Goal: Communication & Community: Connect with others

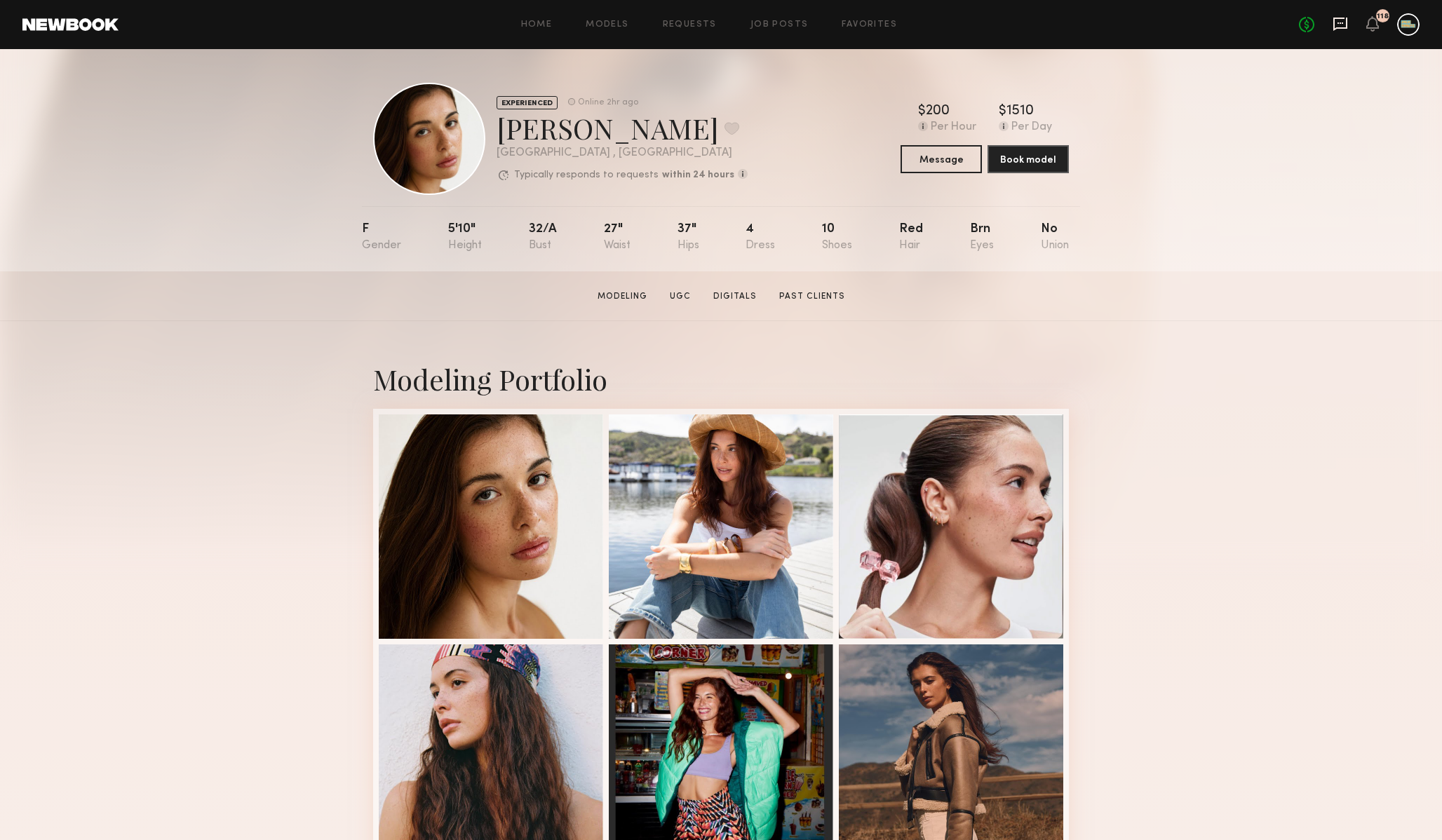
click at [1338, 22] on icon at bounding box center [1340, 23] width 5 height 2
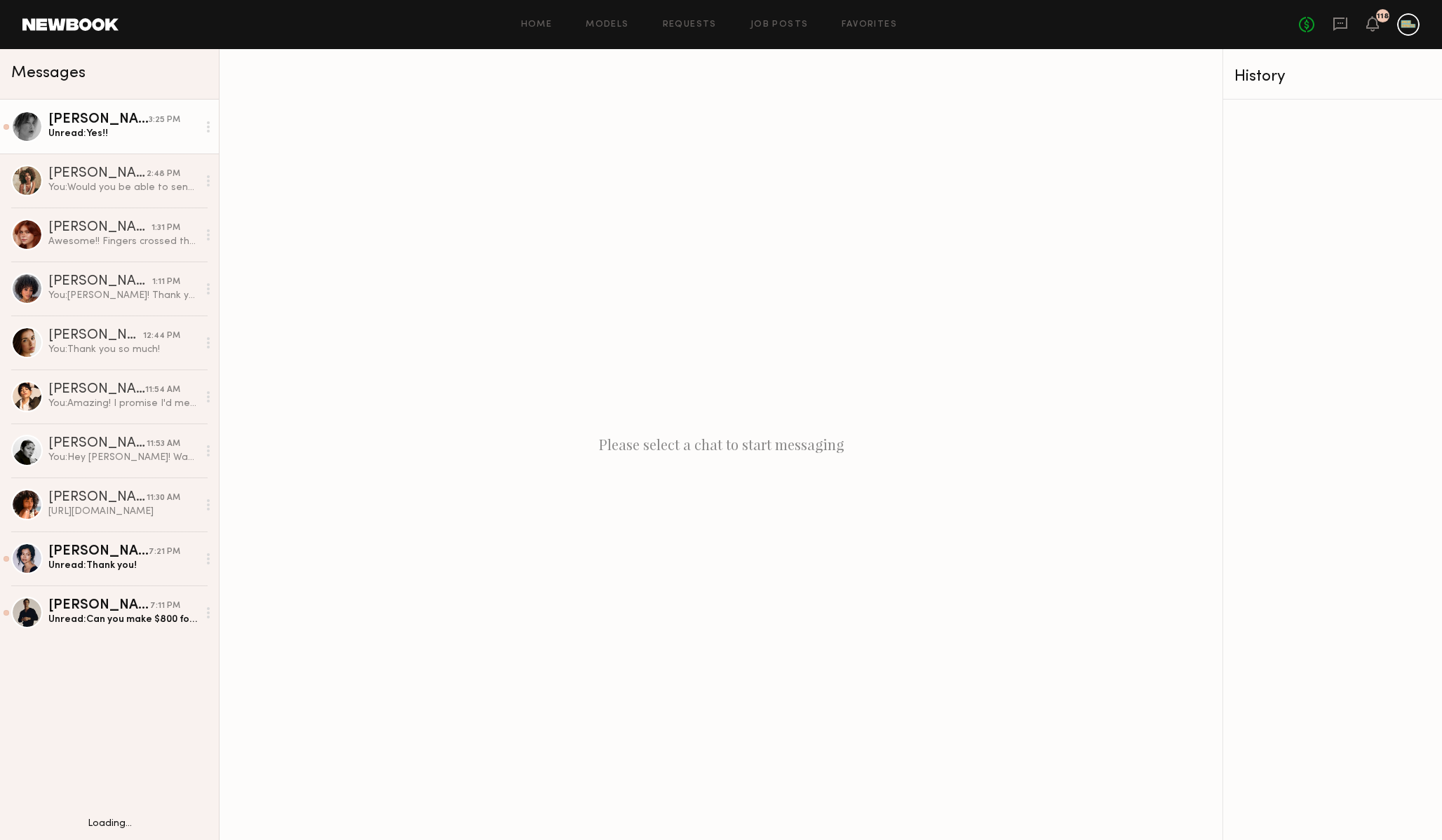
click at [104, 119] on div "[PERSON_NAME]" at bounding box center [98, 120] width 100 height 14
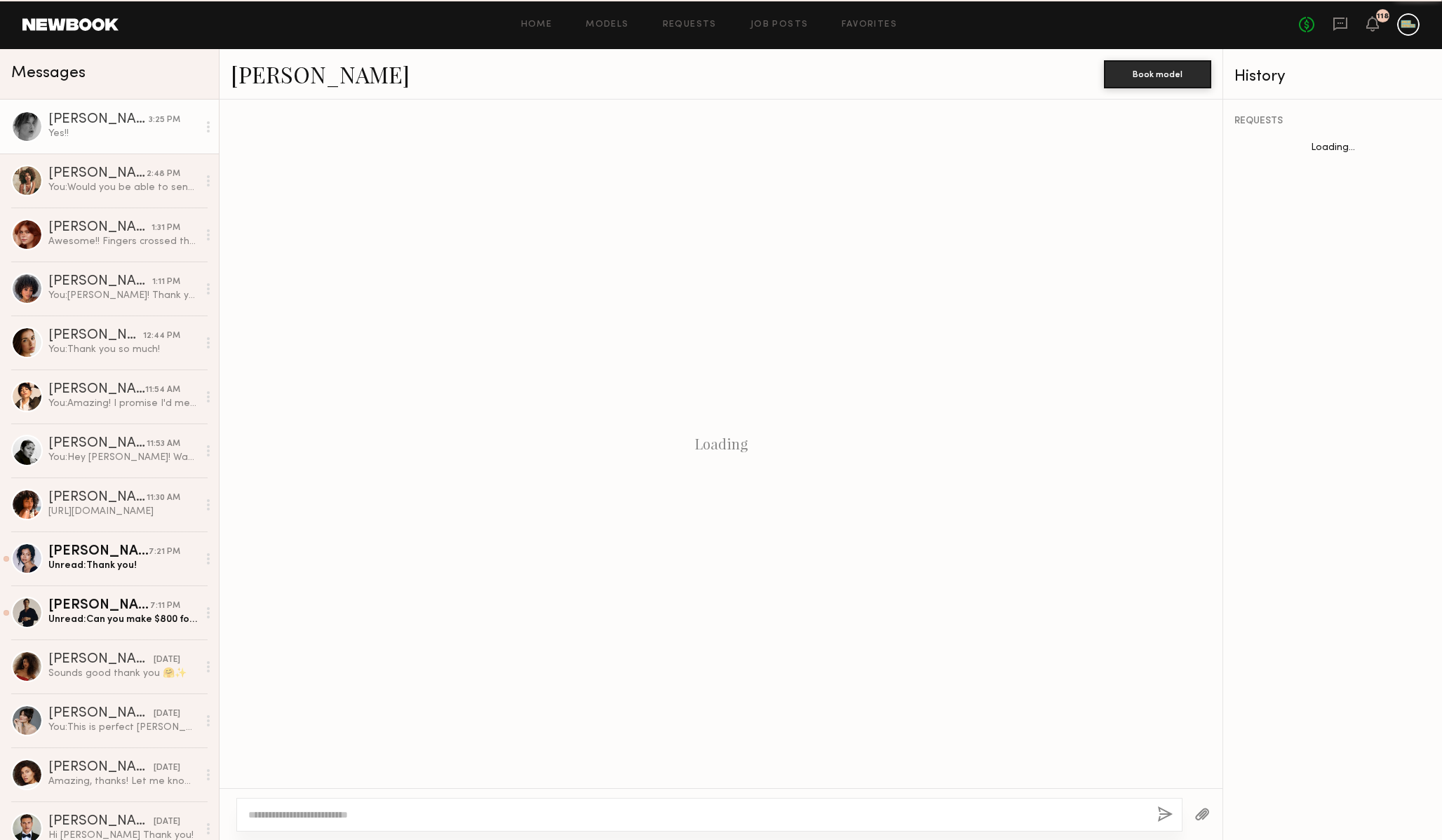
scroll to position [974, 0]
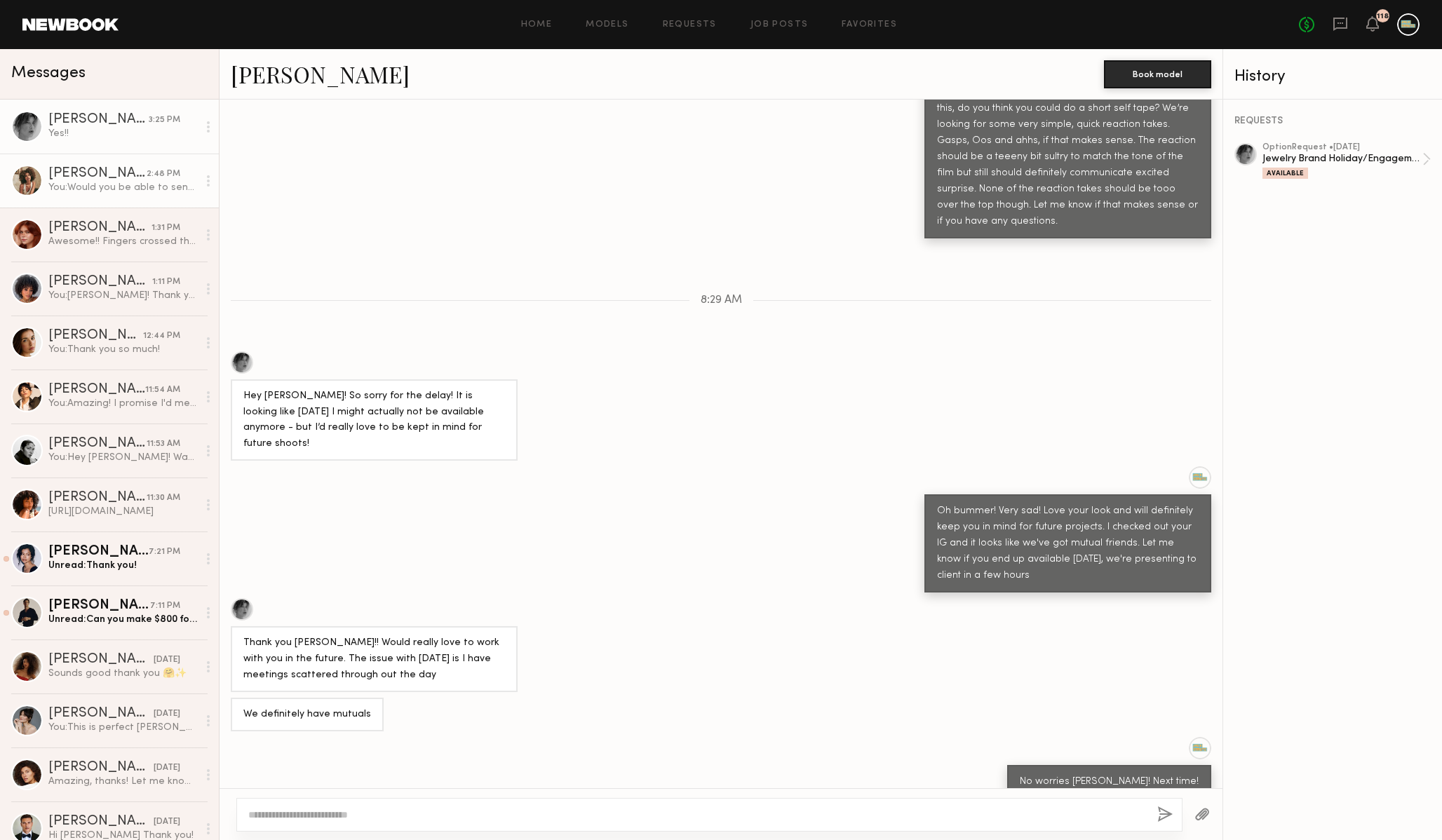
click at [93, 172] on div "[PERSON_NAME]" at bounding box center [97, 174] width 98 height 14
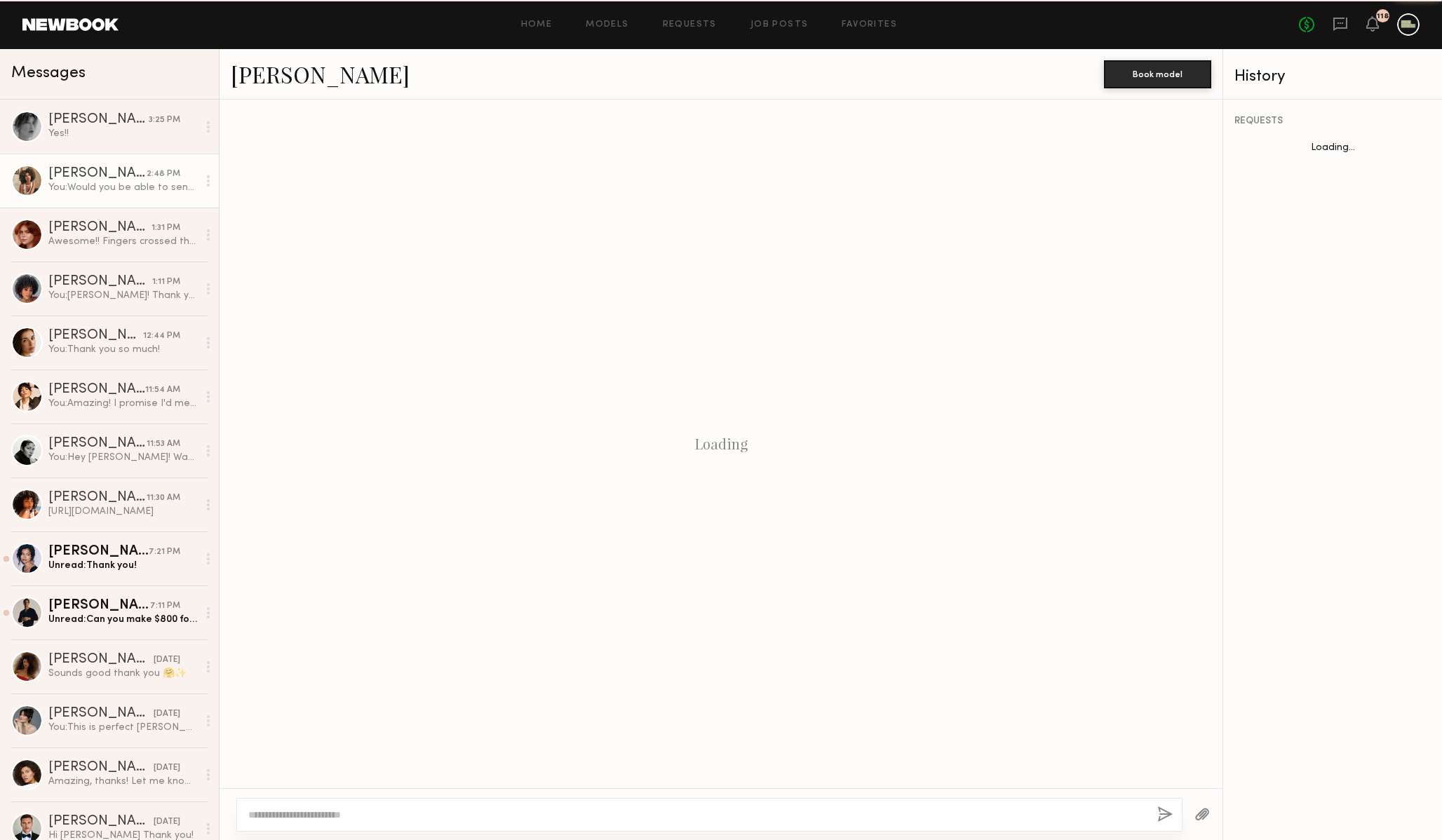
scroll to position [810, 0]
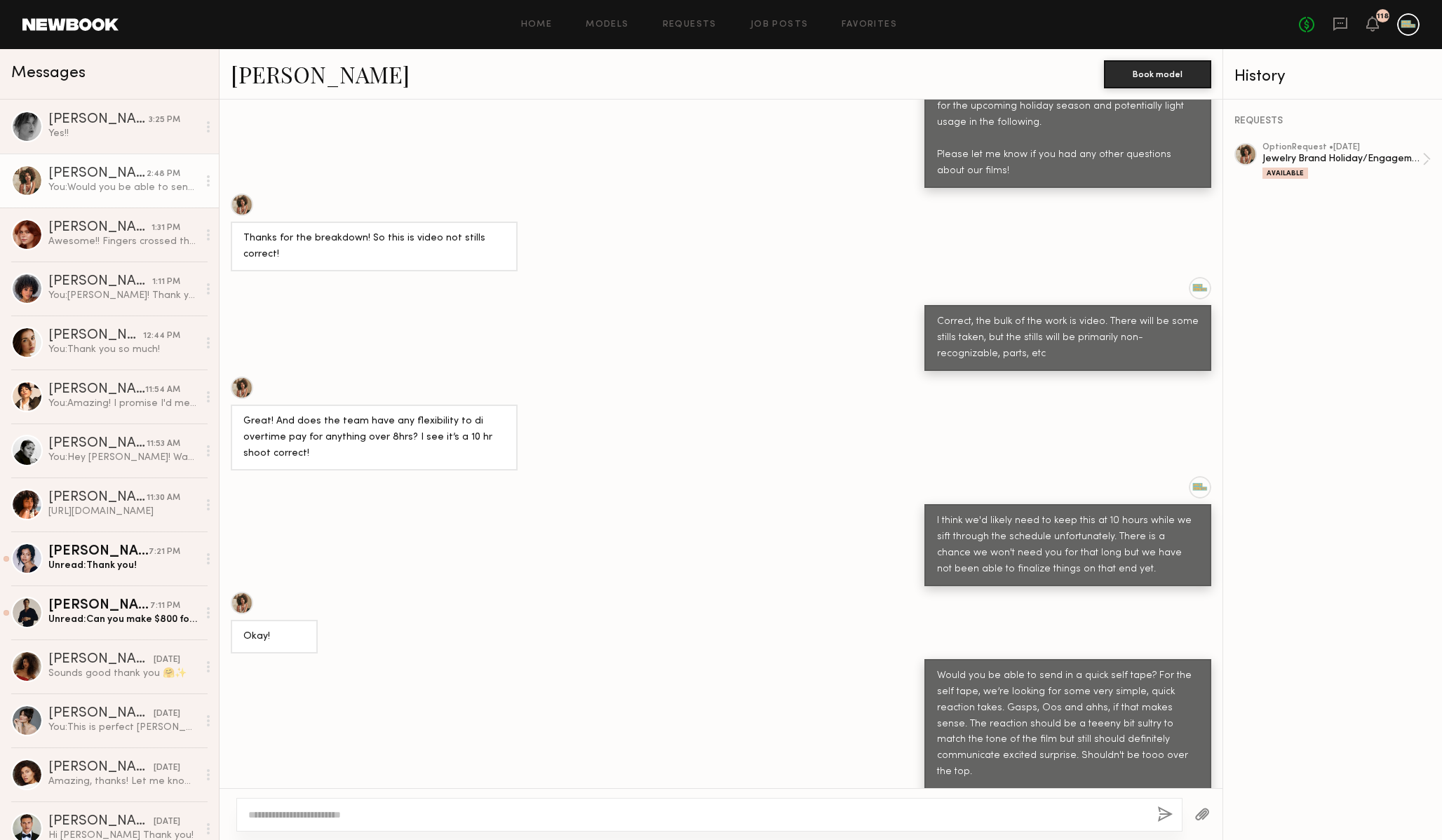
click at [82, 15] on header "Home Models Requests Job Posts Favorites Sign Out No fees up to $5,000 118" at bounding box center [721, 24] width 1442 height 49
click at [80, 33] on header "Home Models Requests Job Posts Favorites Sign Out No fees up to $5,000 118" at bounding box center [721, 24] width 1442 height 49
click at [80, 32] on header "Home Models Requests Job Posts Favorites Sign Out No fees up to $5,000 118" at bounding box center [721, 24] width 1442 height 49
click at [80, 29] on link at bounding box center [70, 25] width 96 height 12
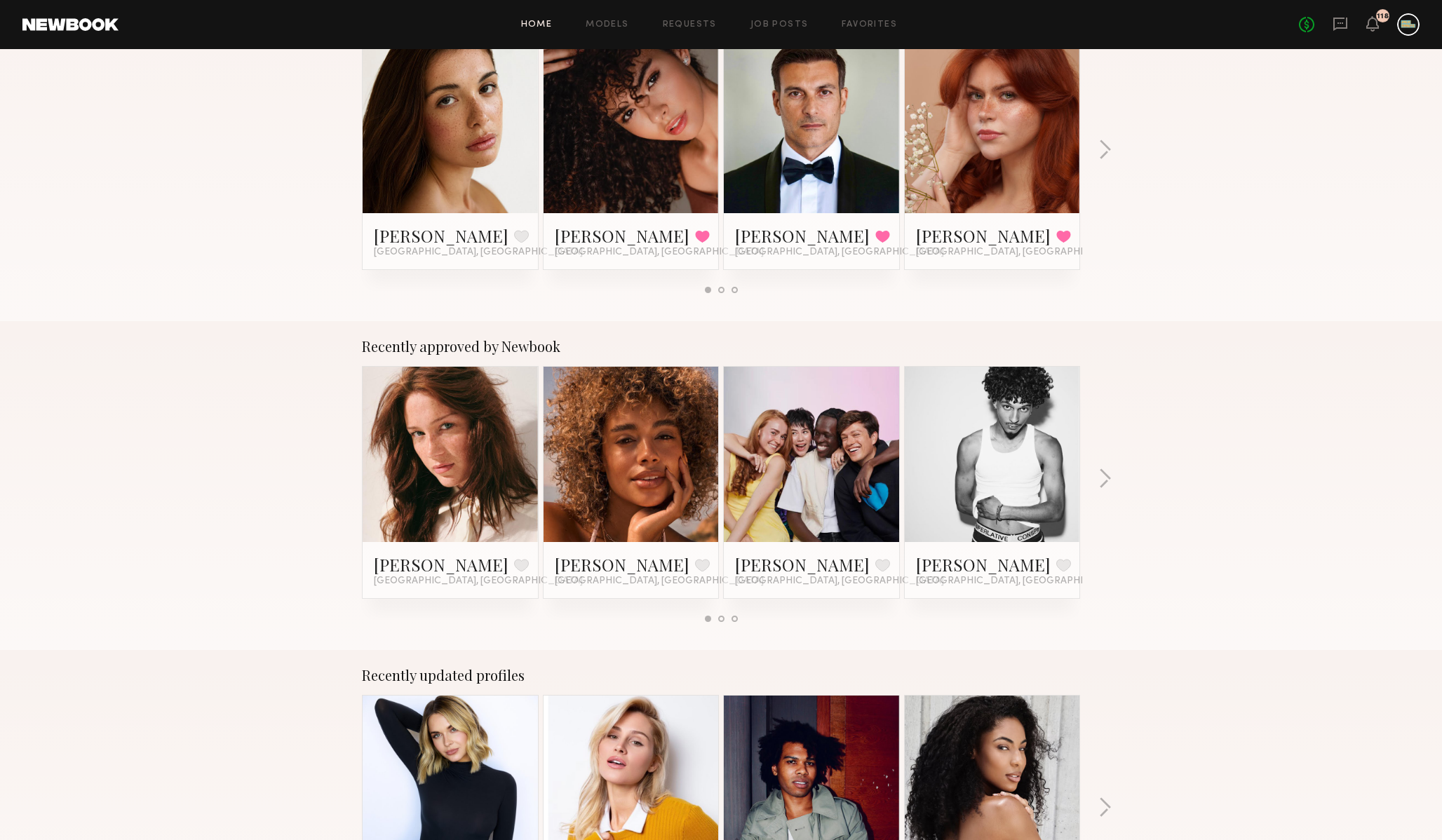
scroll to position [277, 0]
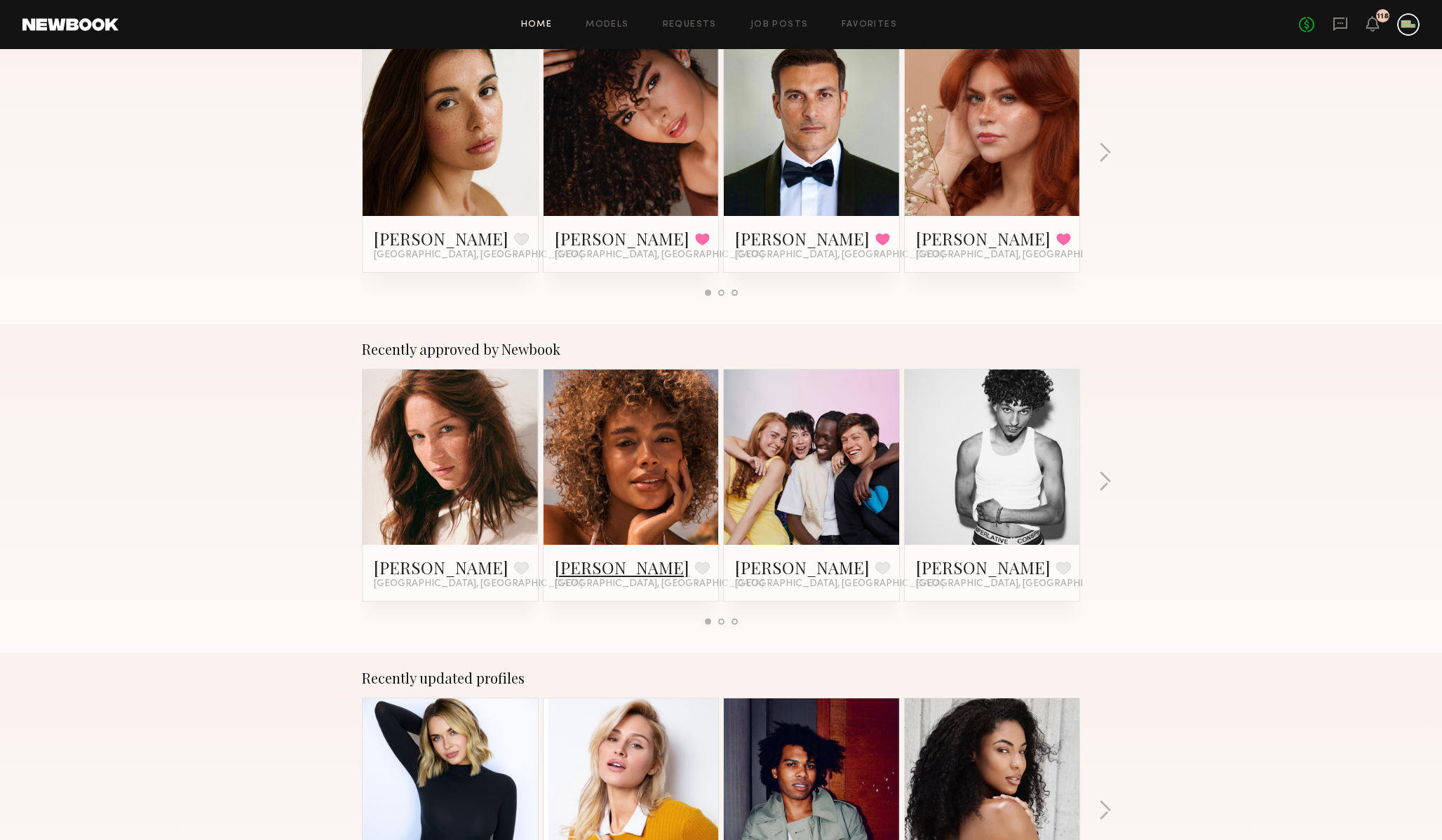
click at [591, 565] on link "[PERSON_NAME]" at bounding box center [622, 567] width 134 height 22
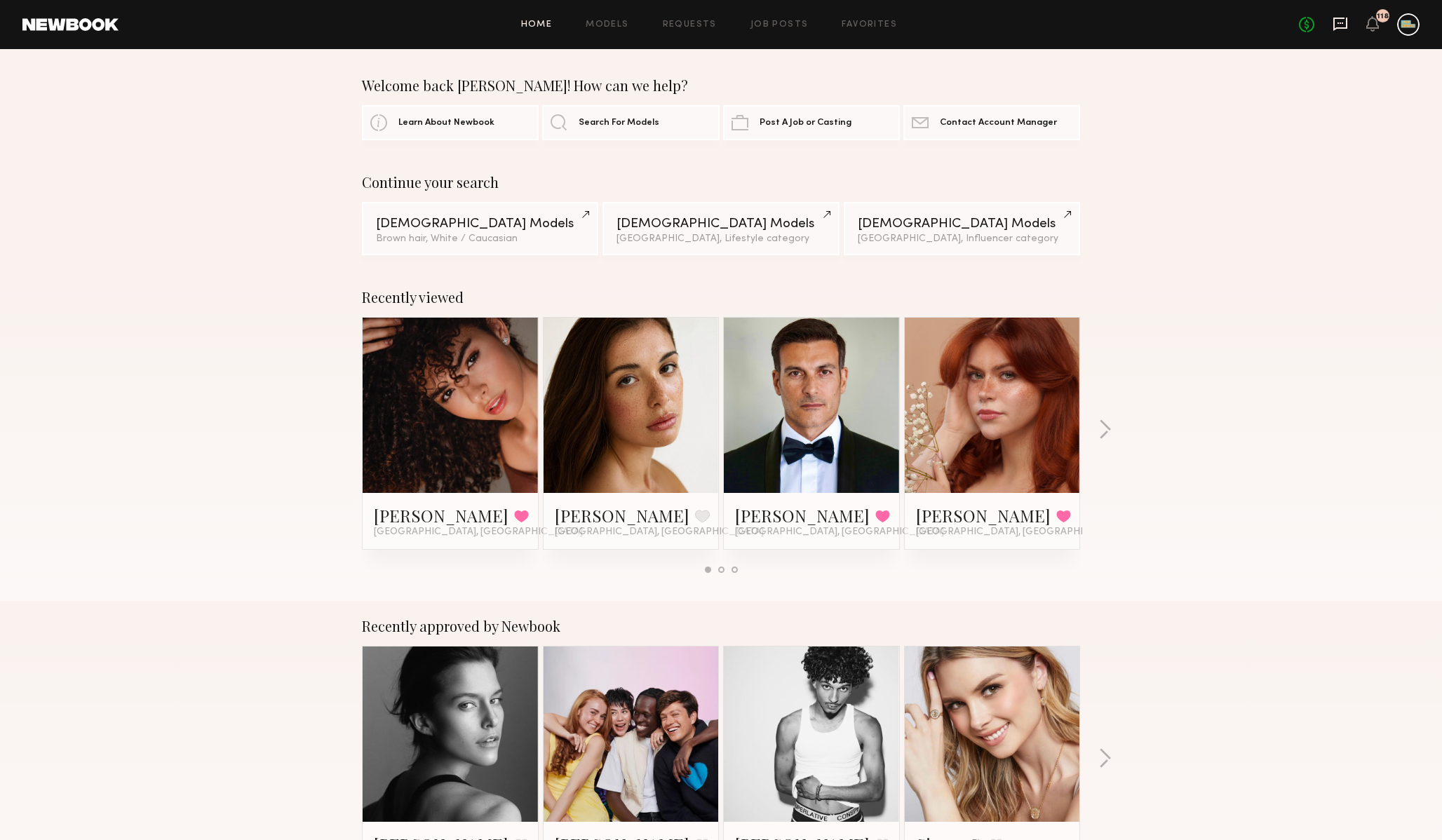
click at [1340, 23] on icon at bounding box center [1340, 23] width 5 height 2
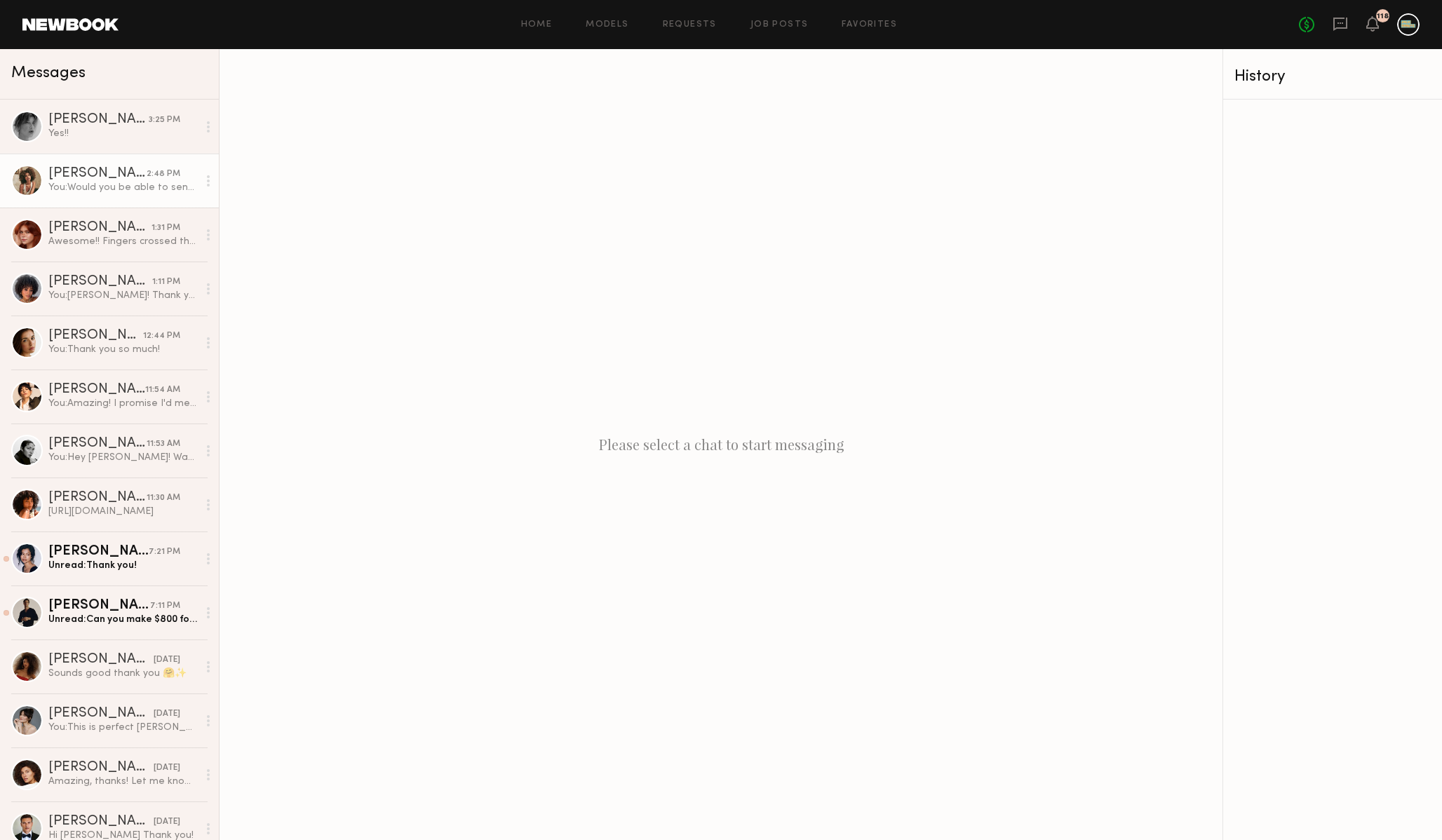
click at [113, 191] on div "You: Would you be able to send in a quick self tape? For the self tape, we’re l…" at bounding box center [123, 187] width 150 height 13
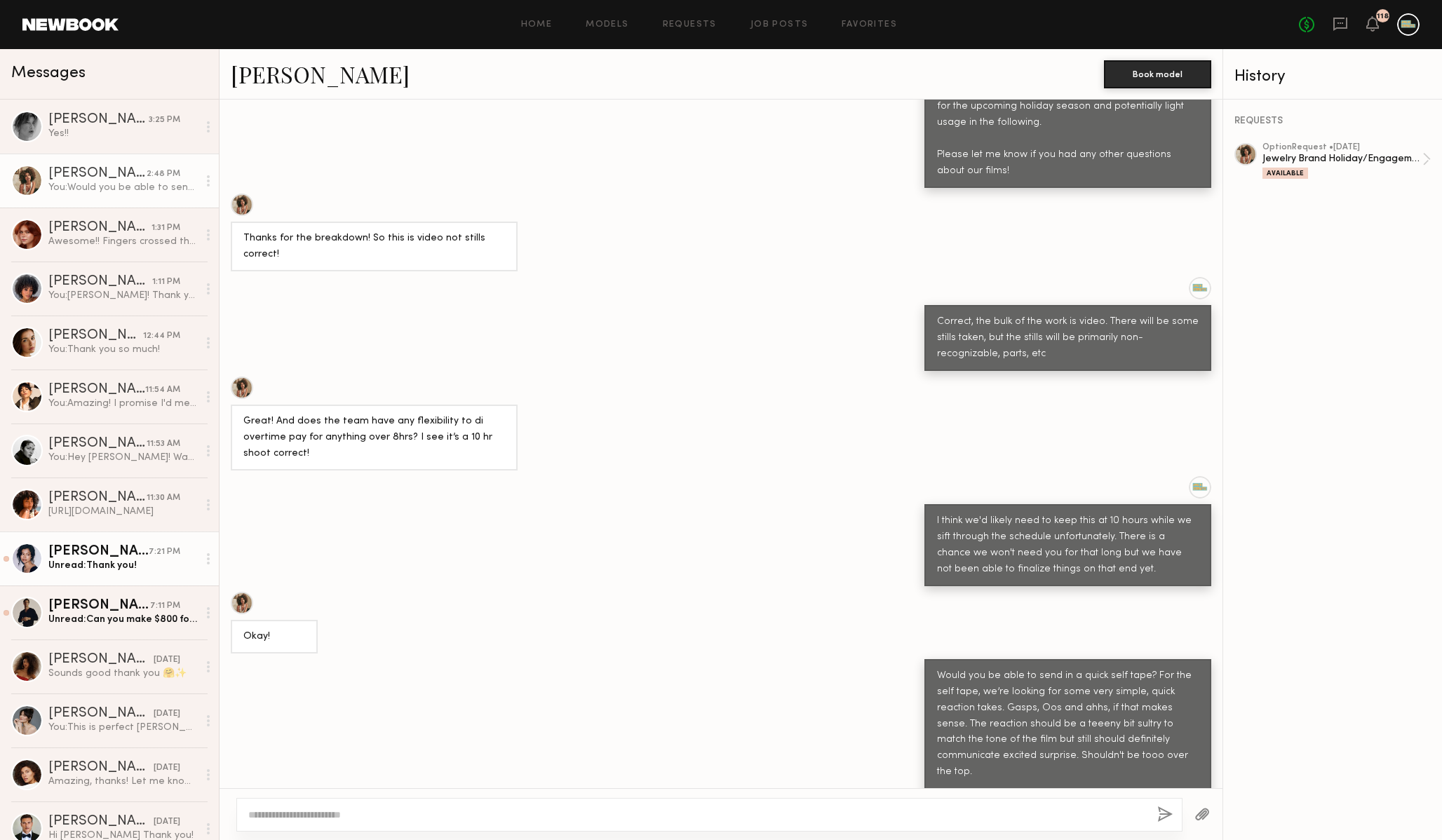
click at [117, 555] on div "[PERSON_NAME]" at bounding box center [98, 552] width 100 height 14
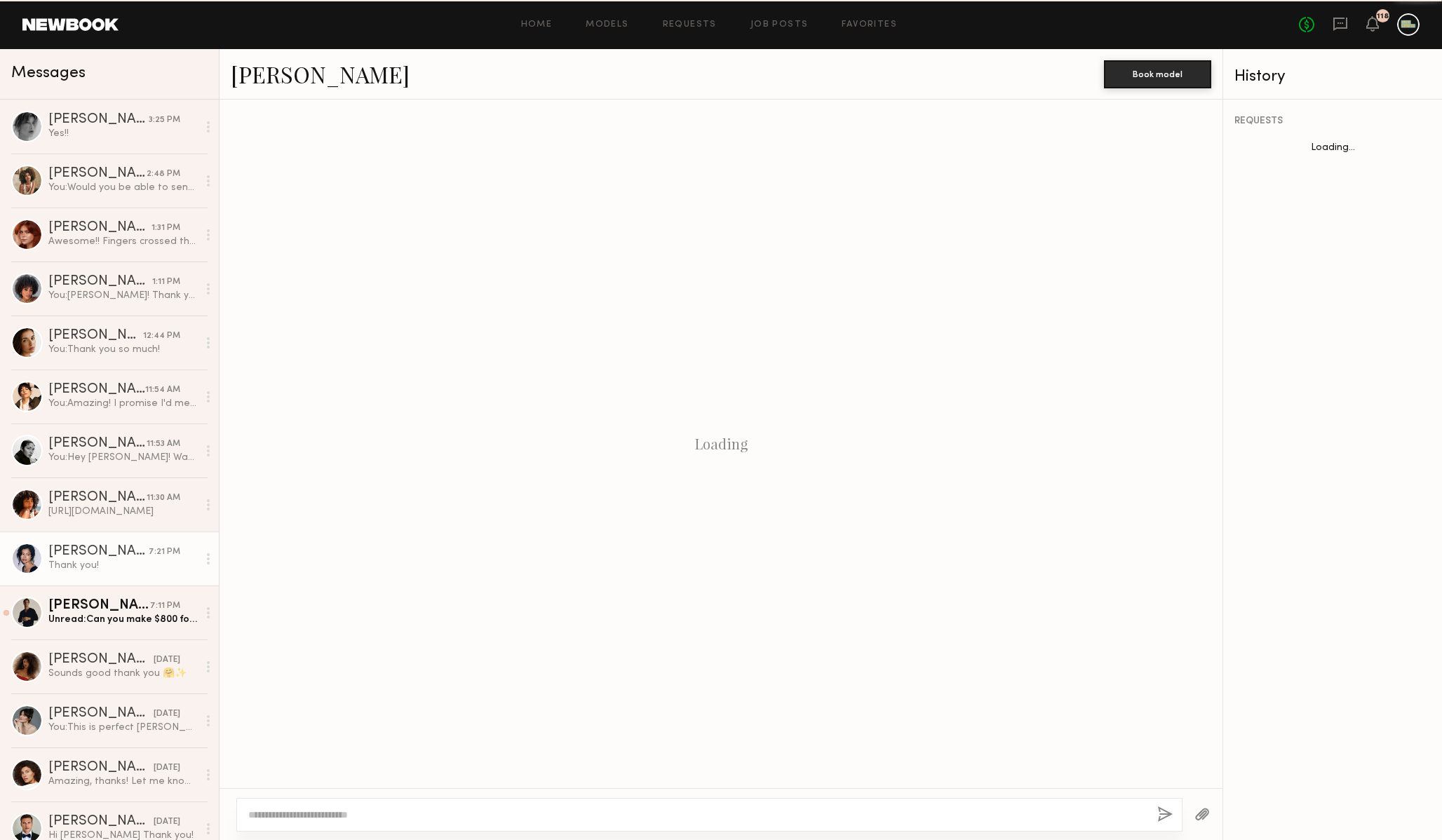
scroll to position [752, 0]
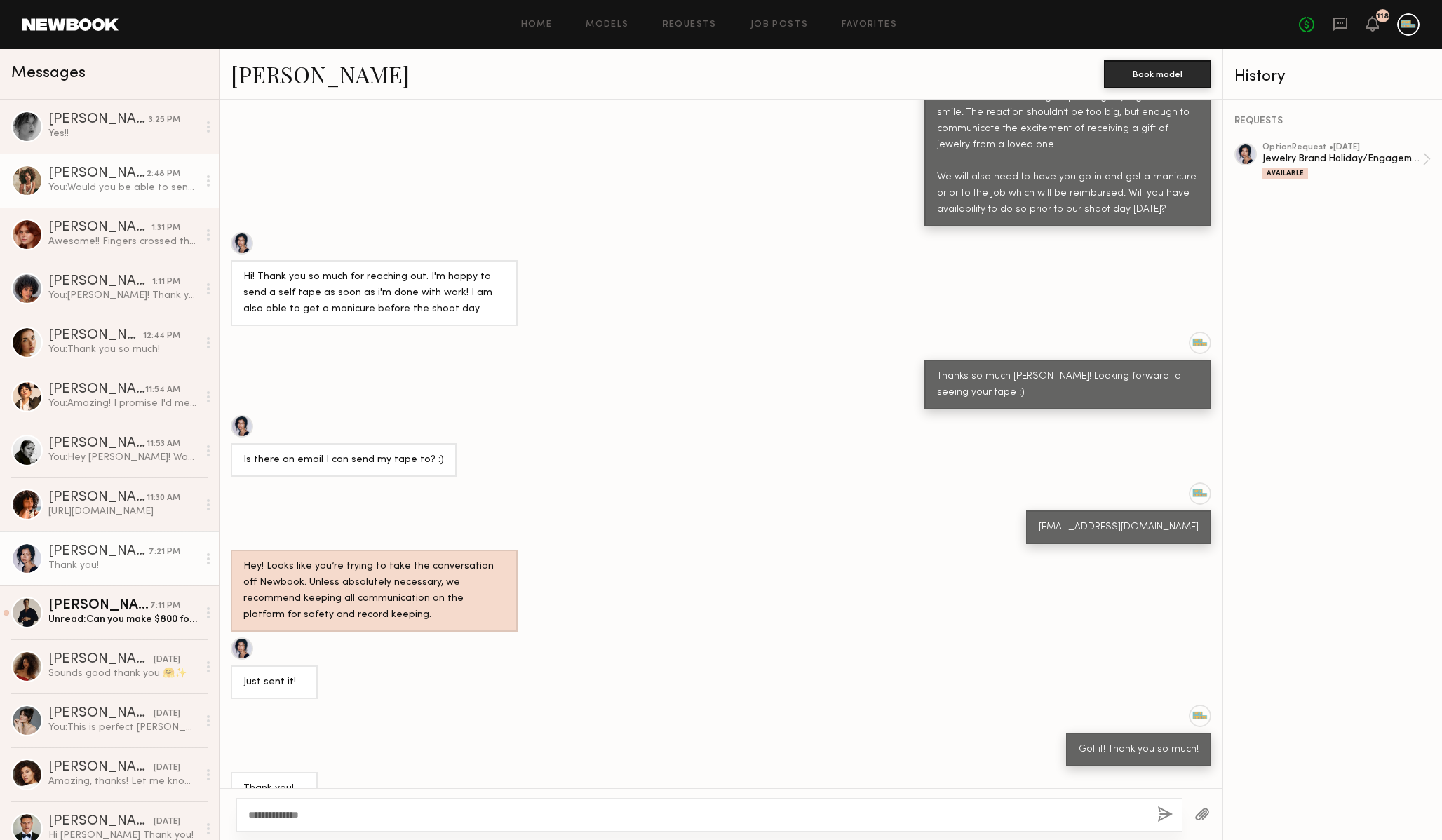
type textarea "**********"
click at [120, 191] on div "You: Would you be able to send in a quick self tape? For the self tape, we’re l…" at bounding box center [123, 187] width 150 height 13
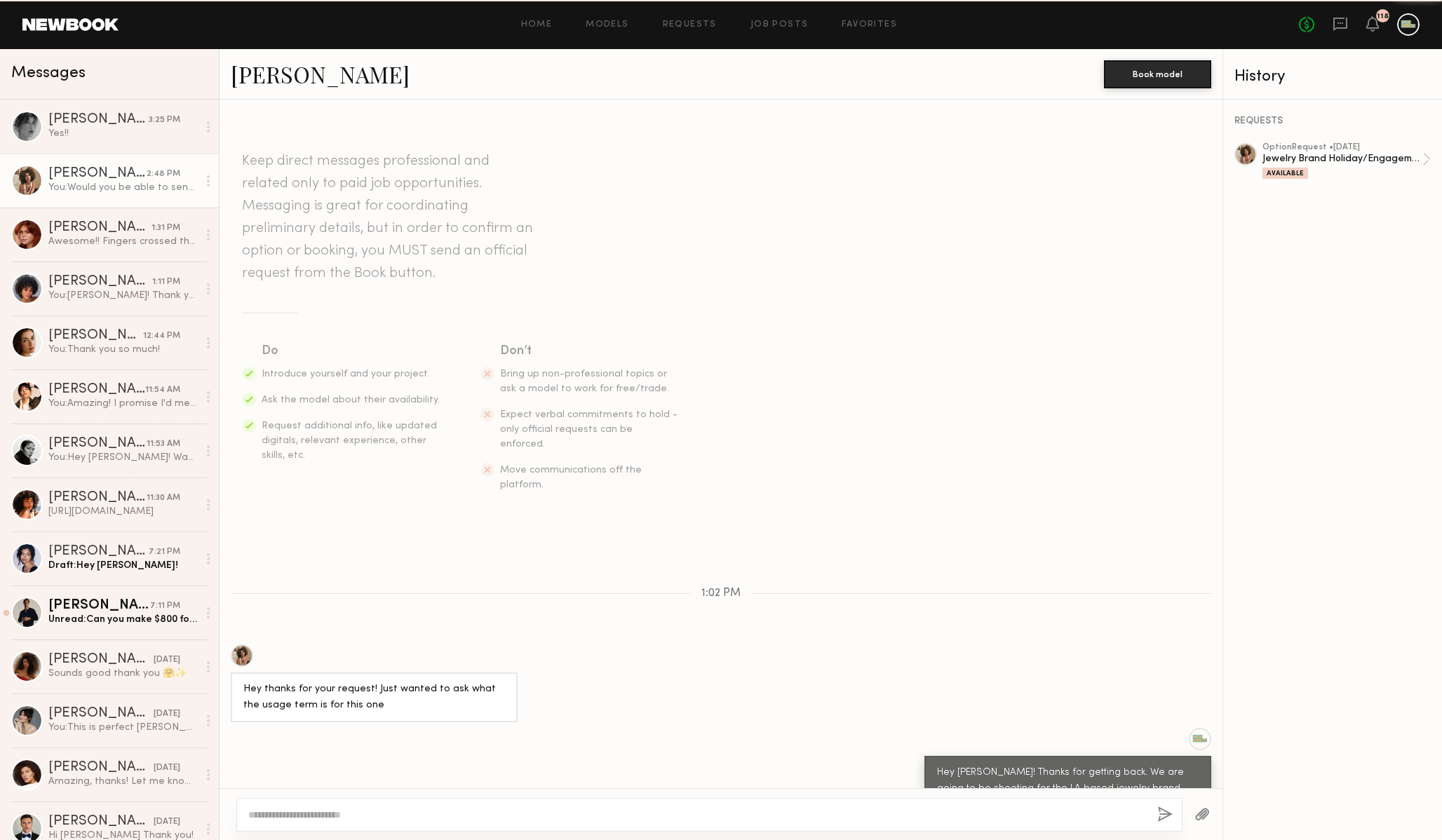
scroll to position [810, 0]
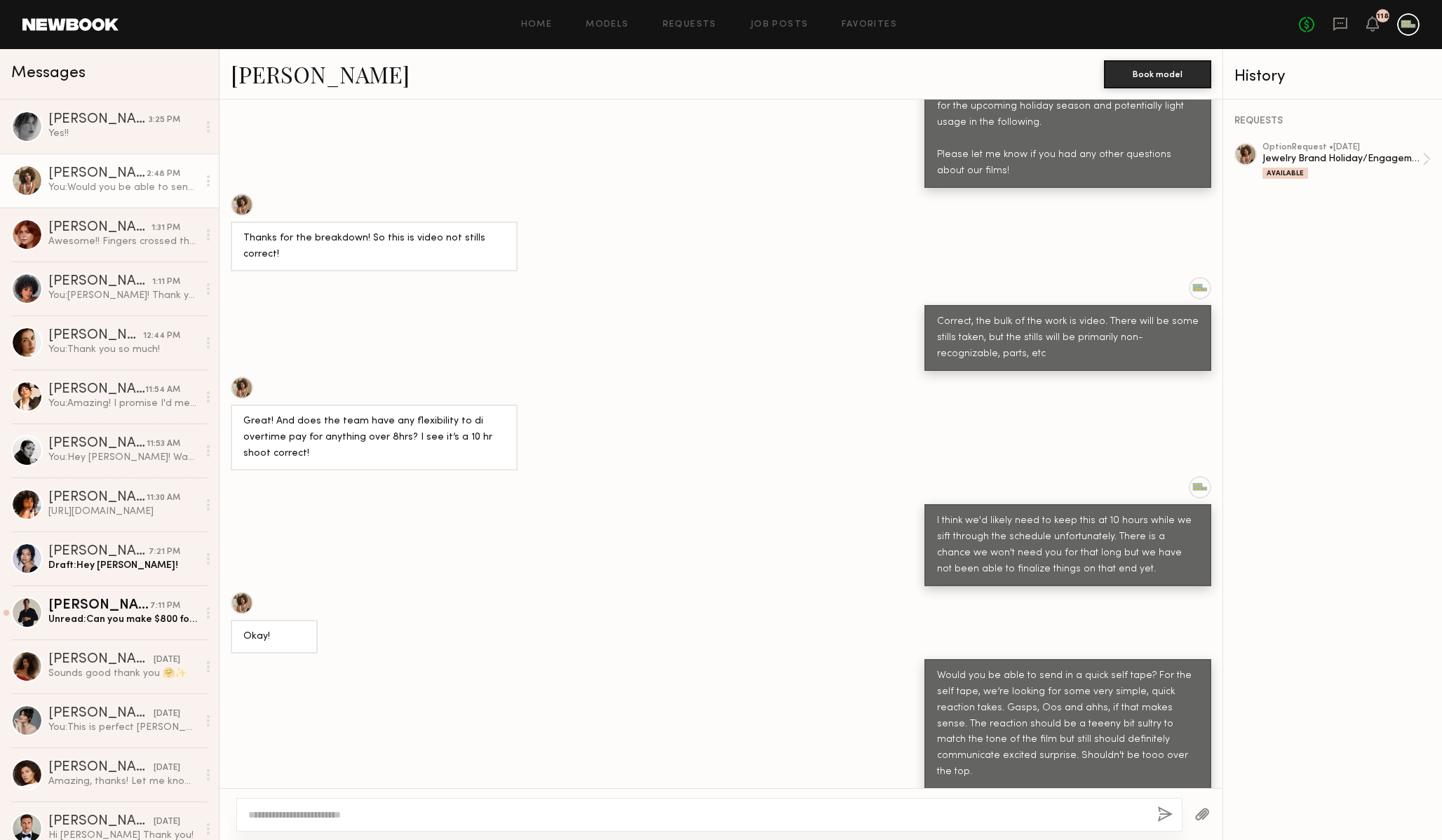
click at [325, 69] on link "[PERSON_NAME]" at bounding box center [320, 74] width 179 height 30
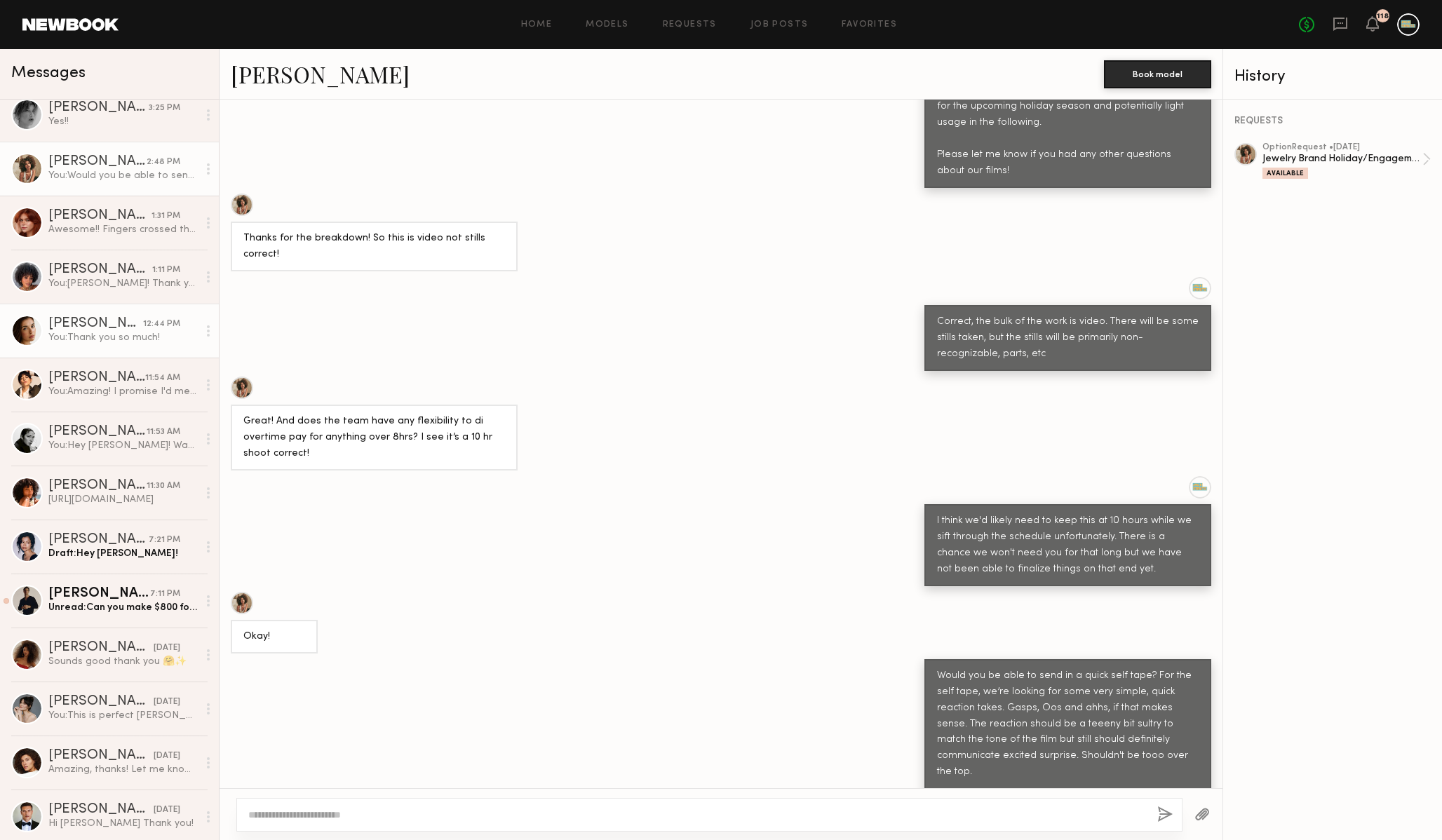
scroll to position [0, 0]
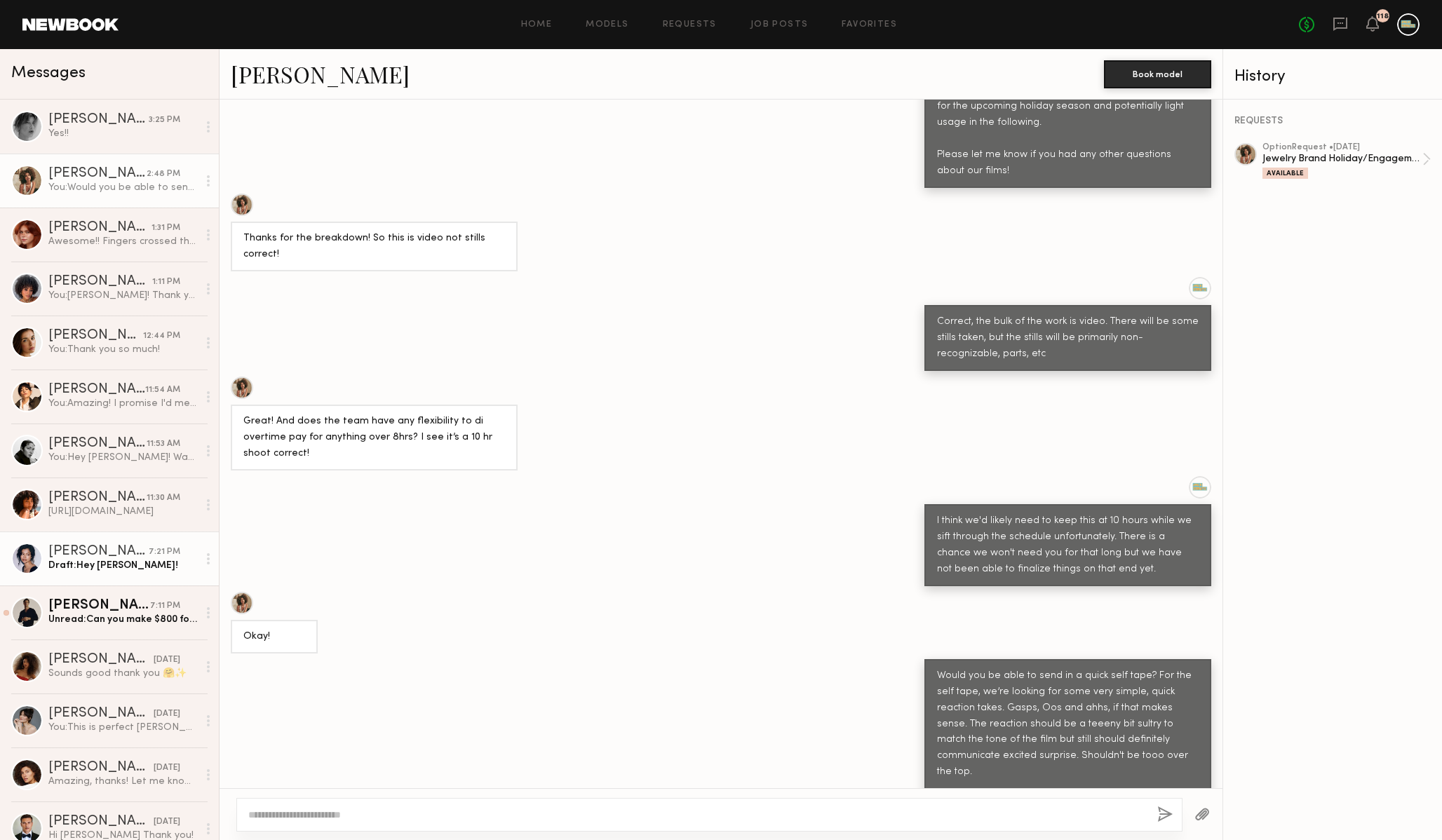
click at [118, 564] on div "Draft: Hey Vallerie!" at bounding box center [123, 565] width 150 height 13
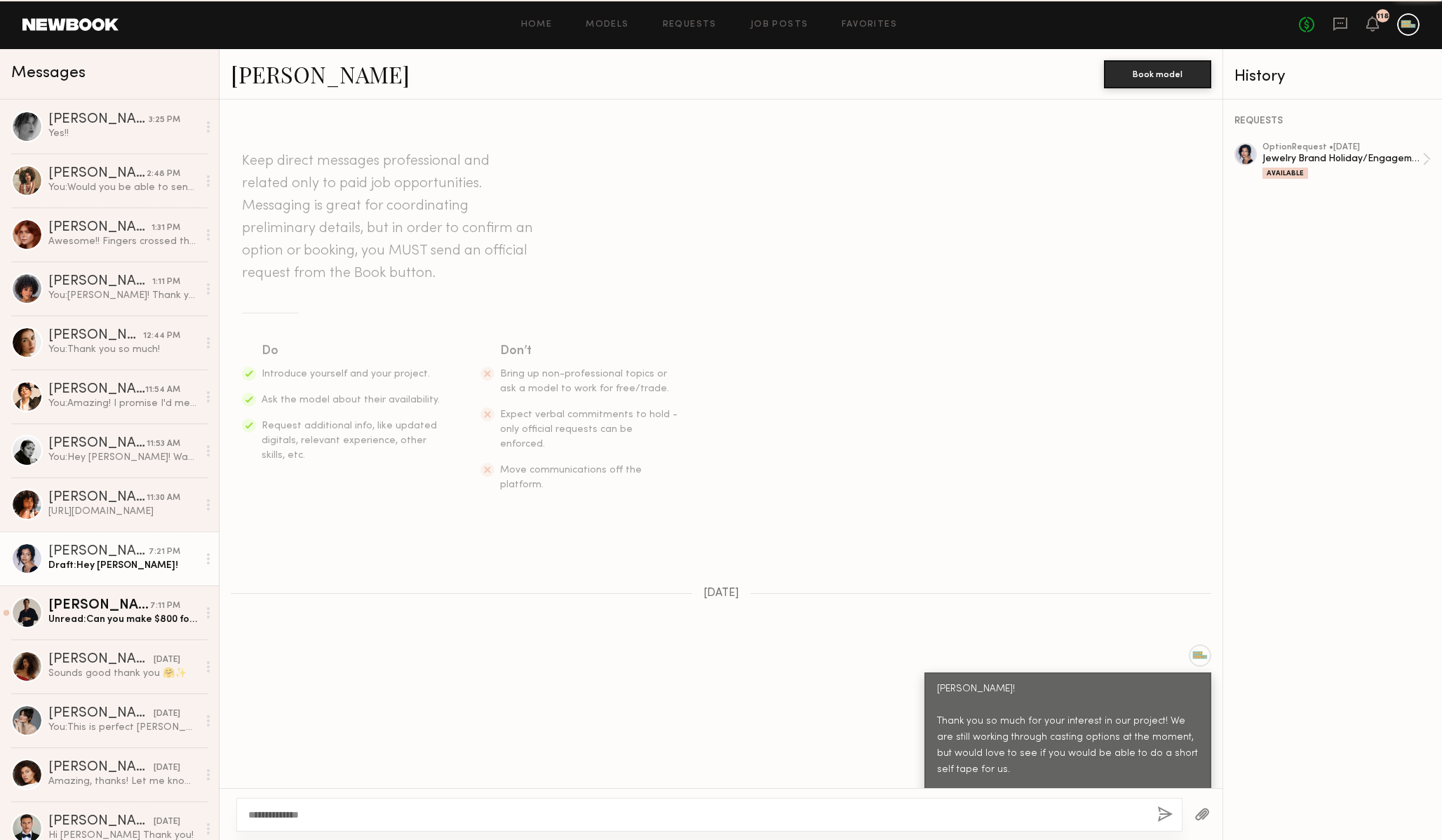
scroll to position [752, 0]
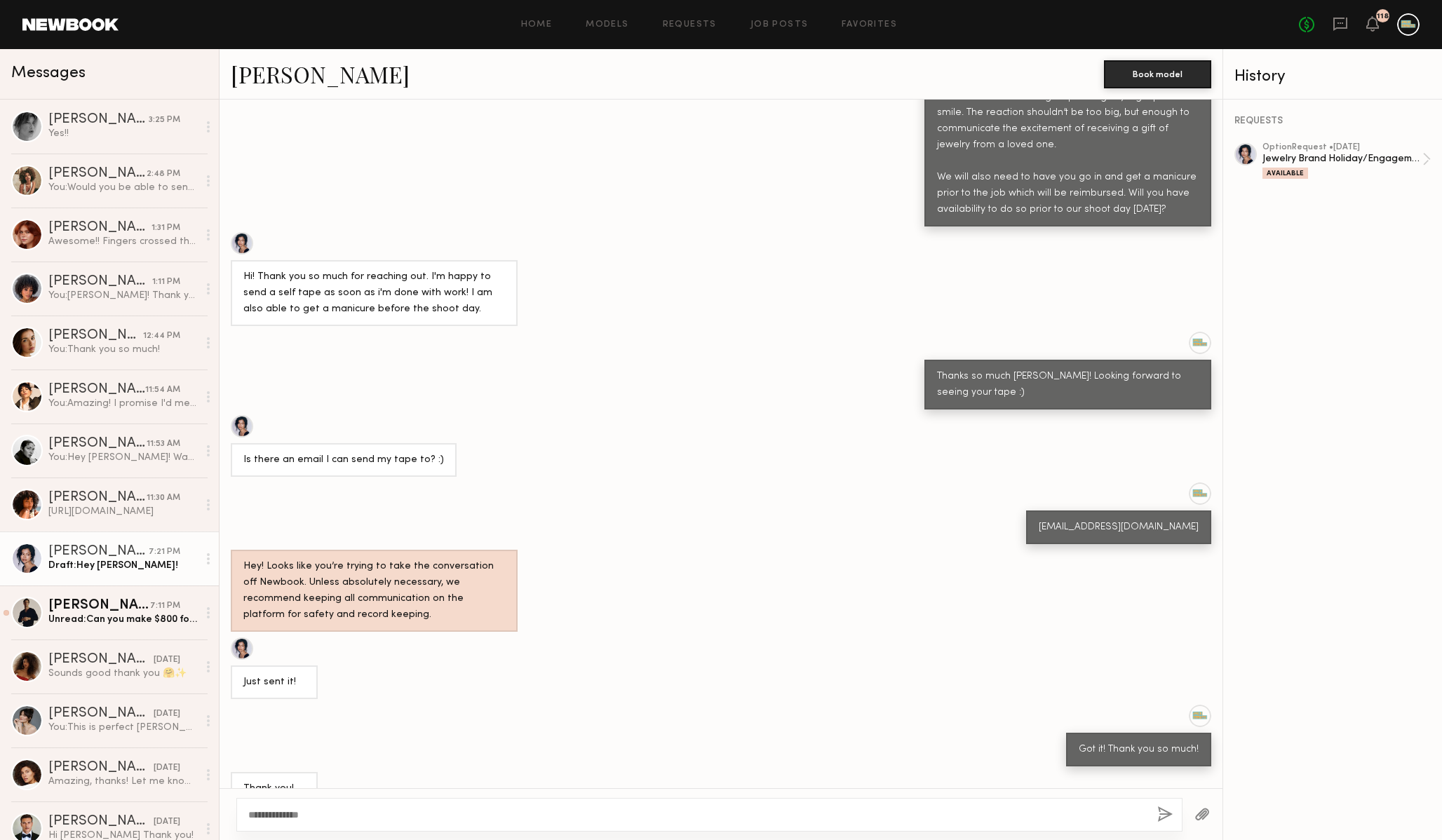
click at [449, 818] on textarea "**********" at bounding box center [697, 814] width 898 height 14
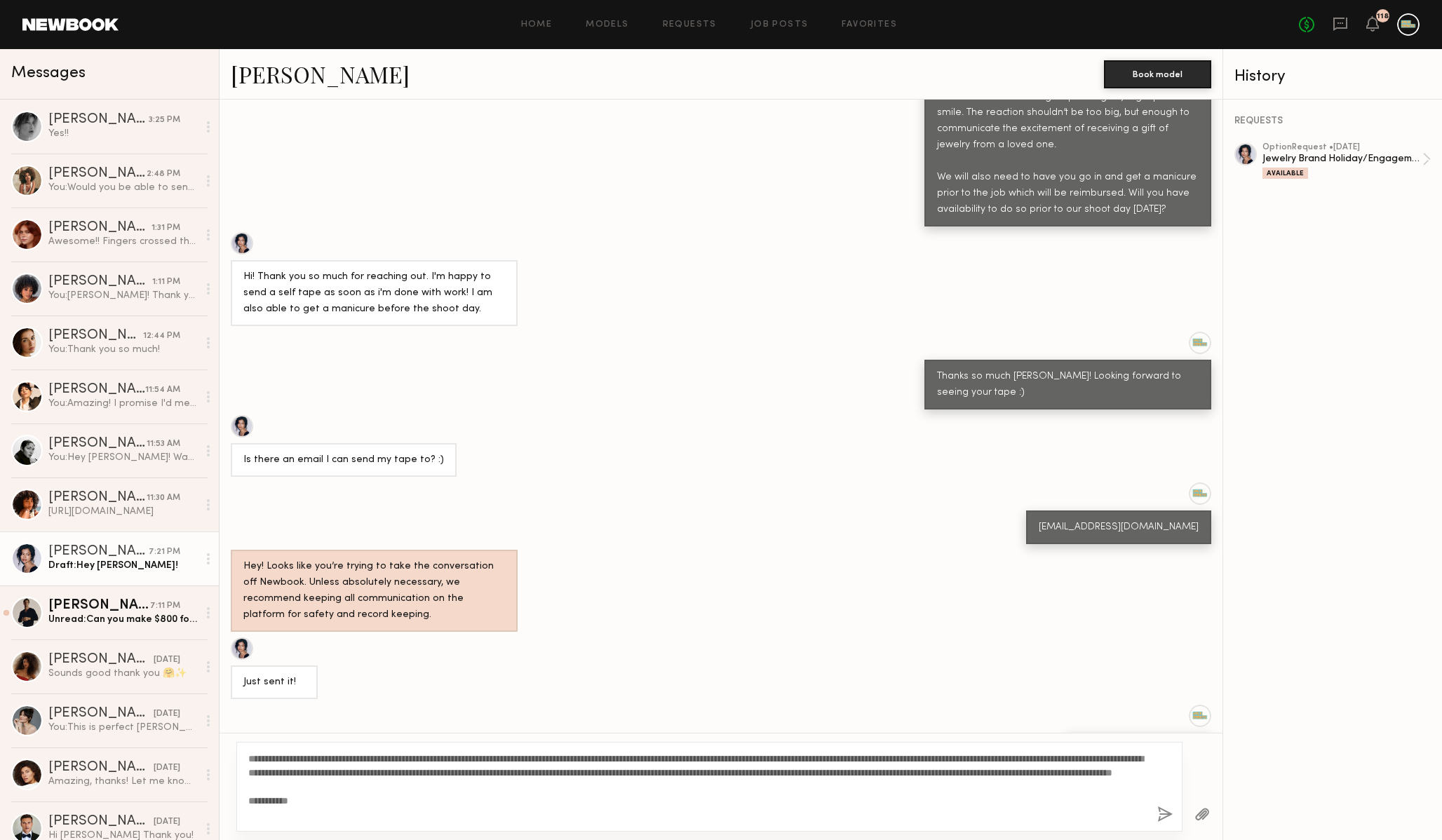
type textarea "**********"
click at [1156, 816] on div "**********" at bounding box center [709, 786] width 946 height 89
click at [1165, 813] on button "button" at bounding box center [1164, 814] width 15 height 18
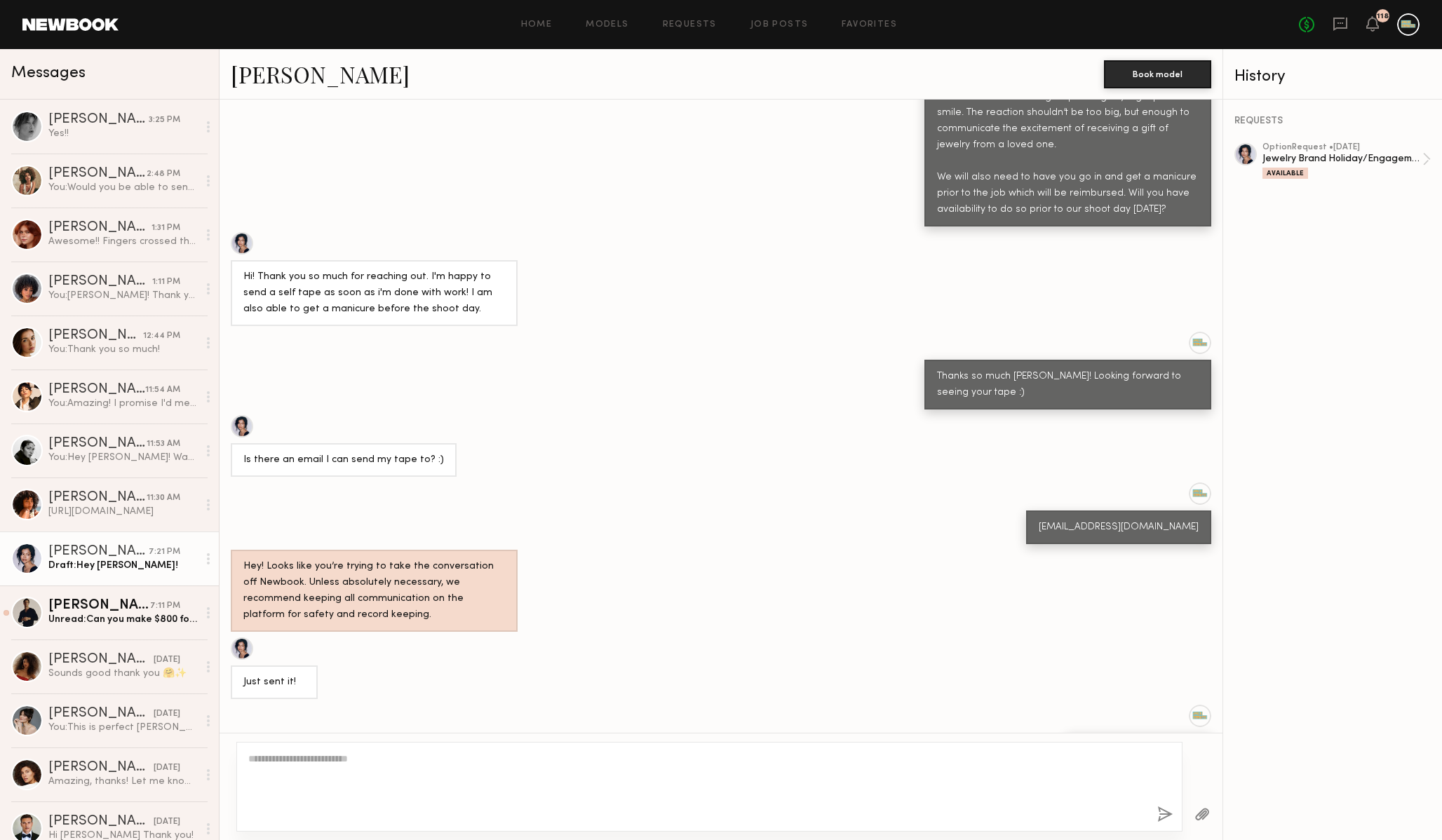
scroll to position [1195, 0]
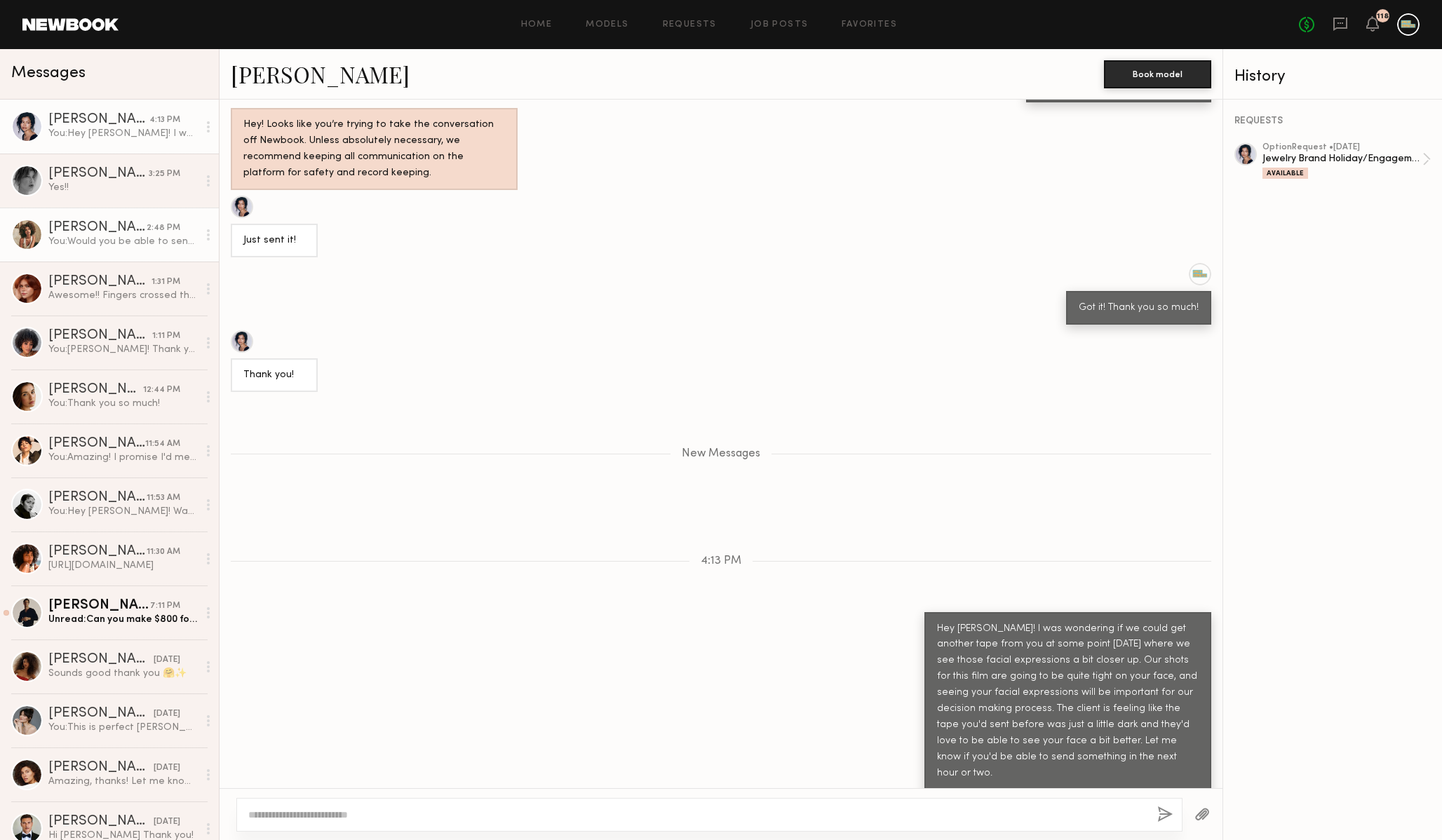
click at [94, 231] on div "[PERSON_NAME]" at bounding box center [97, 228] width 98 height 14
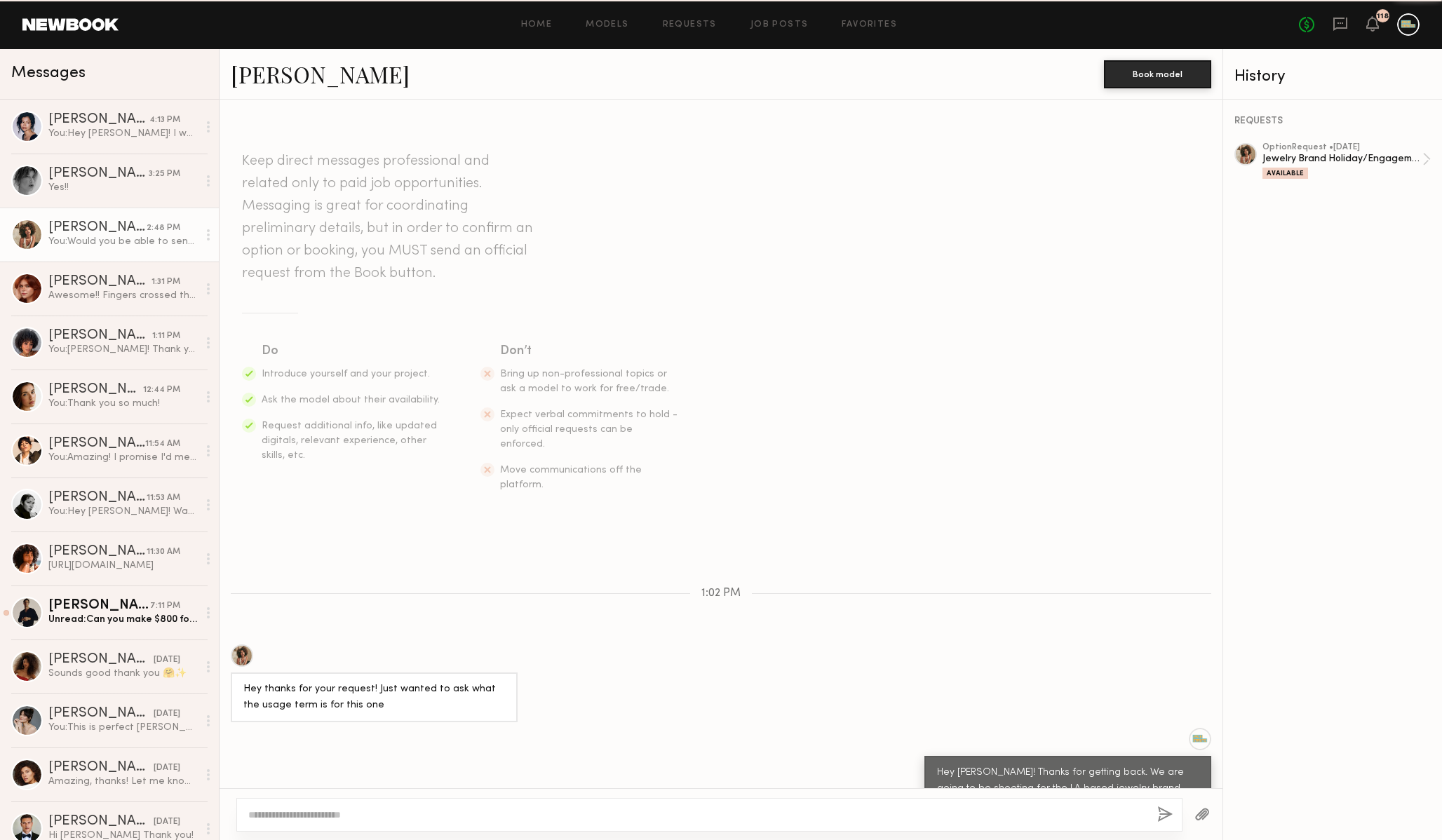
scroll to position [810, 0]
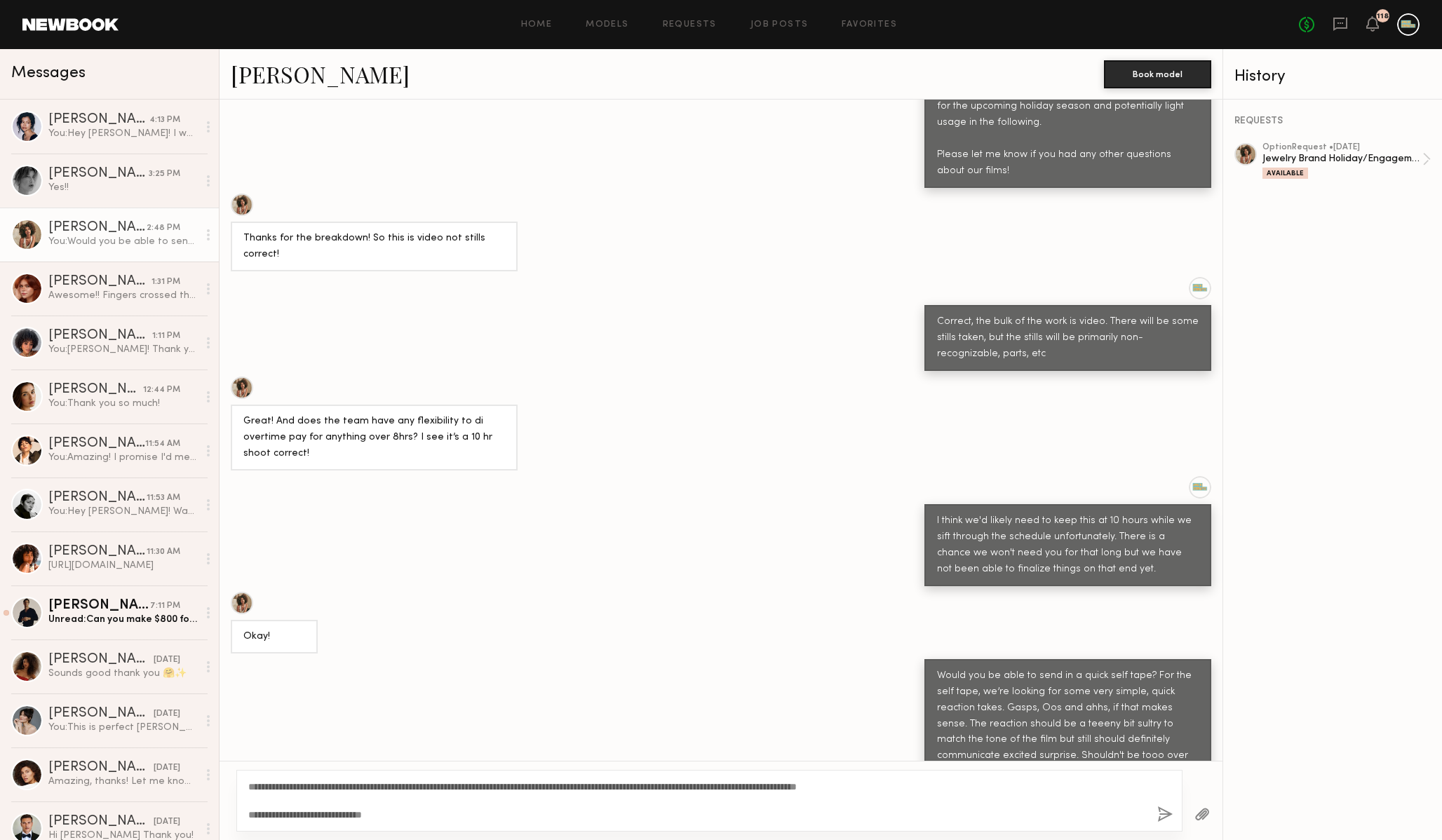
type textarea "**********"
click at [1164, 812] on button "button" at bounding box center [1164, 814] width 15 height 18
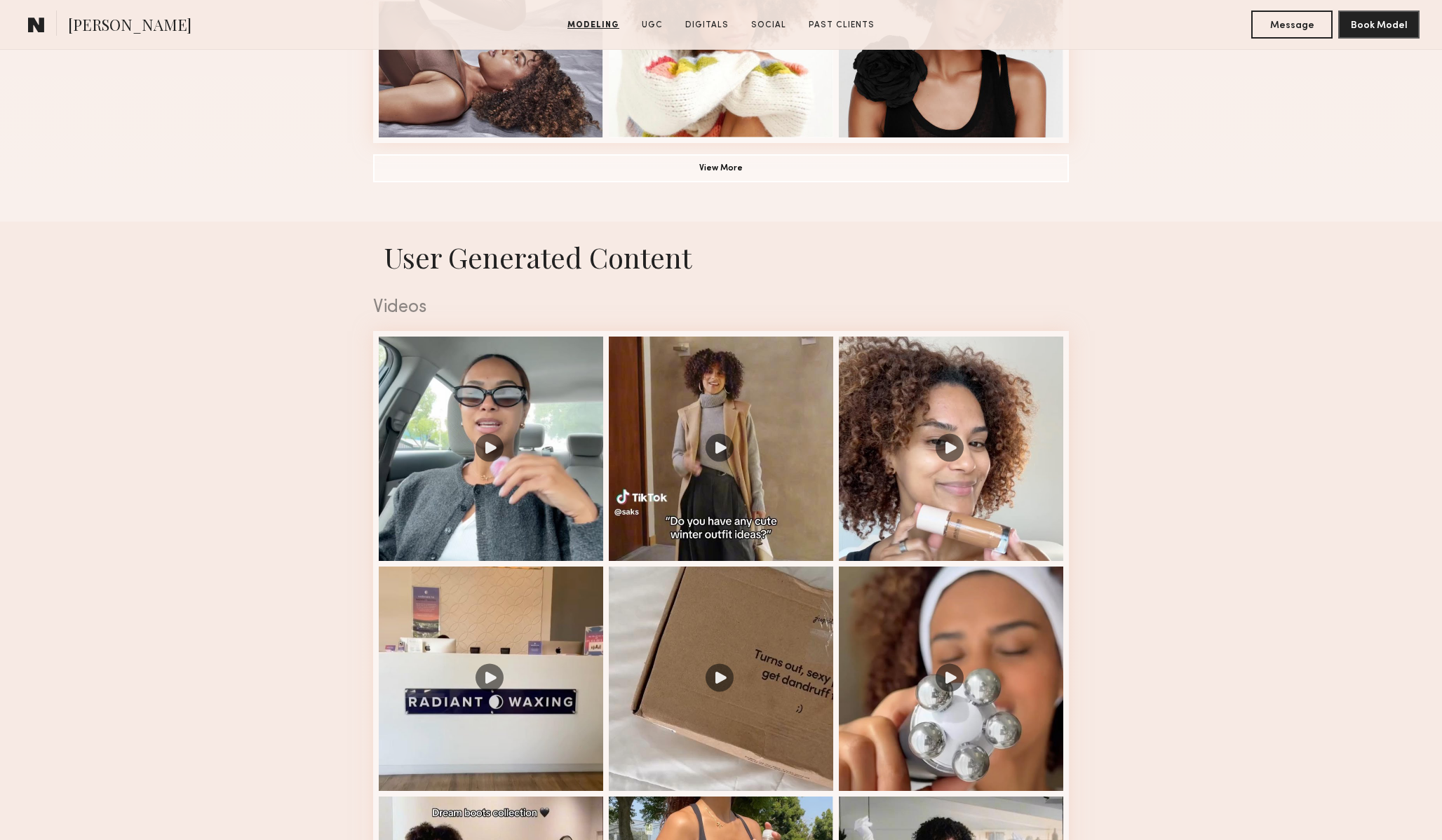
scroll to position [1191, 0]
click at [714, 433] on div at bounding box center [721, 447] width 225 height 225
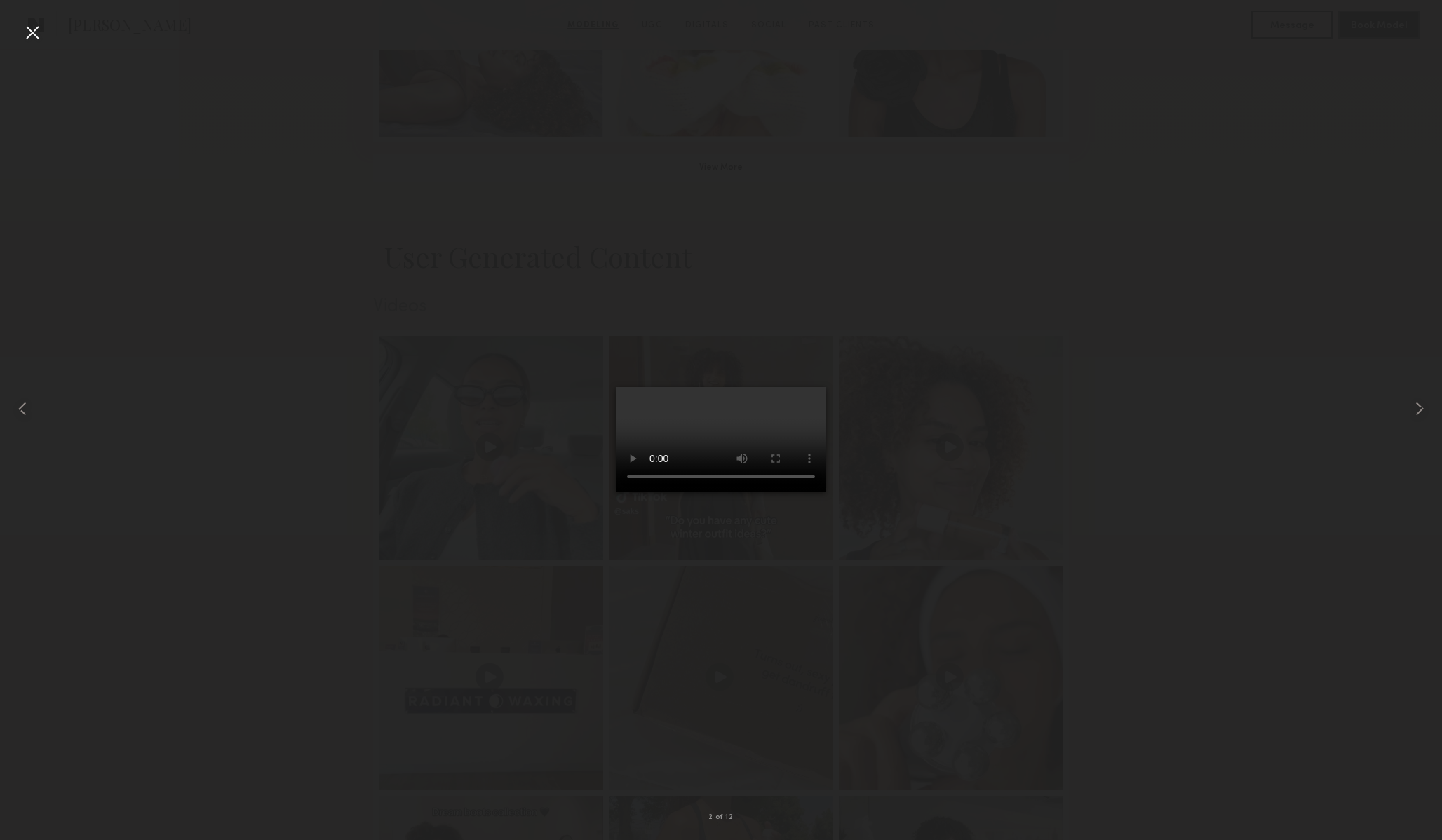
click at [1006, 471] on div at bounding box center [721, 408] width 1442 height 772
click at [35, 25] on div at bounding box center [32, 32] width 22 height 22
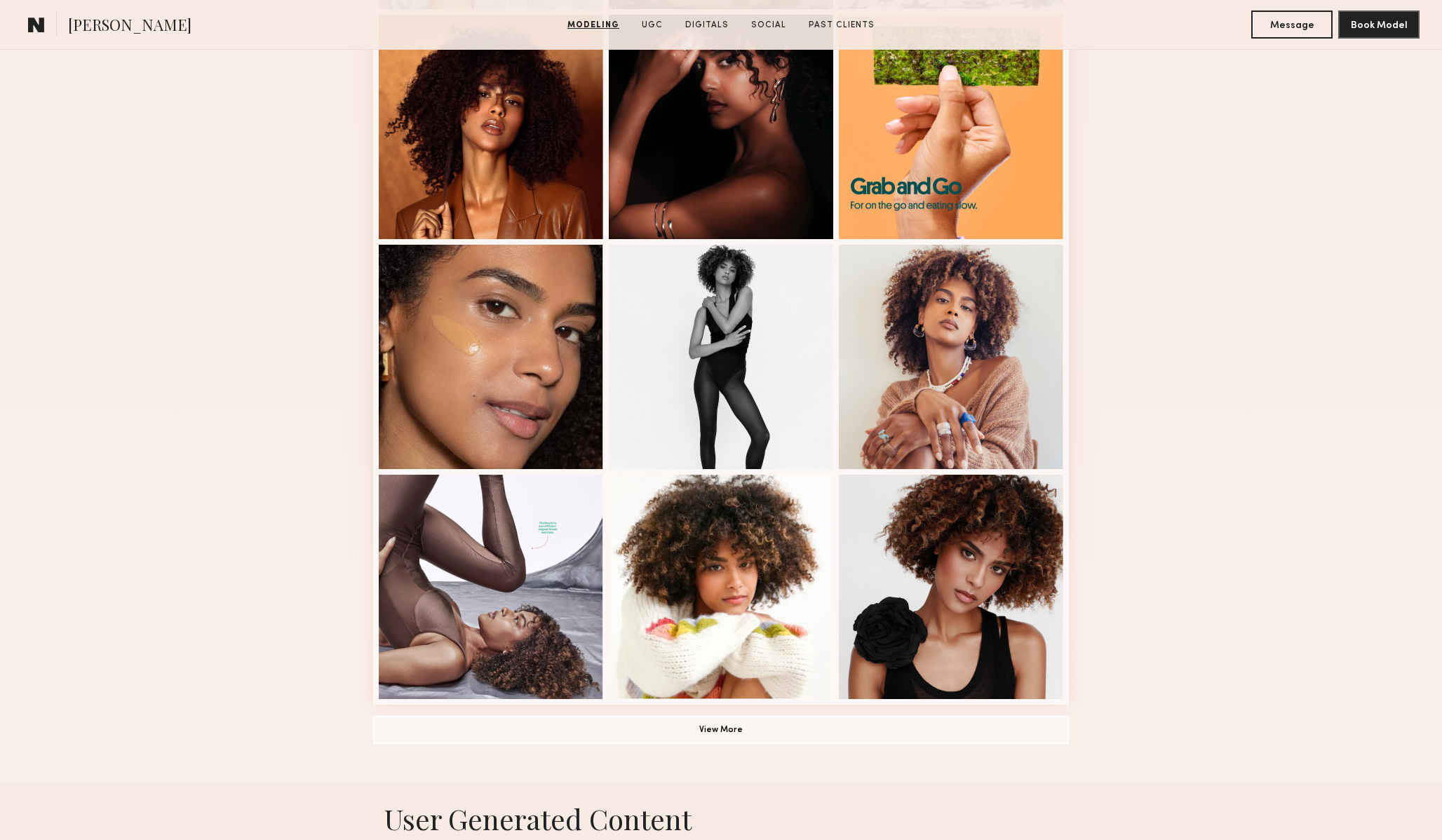
scroll to position [633, 0]
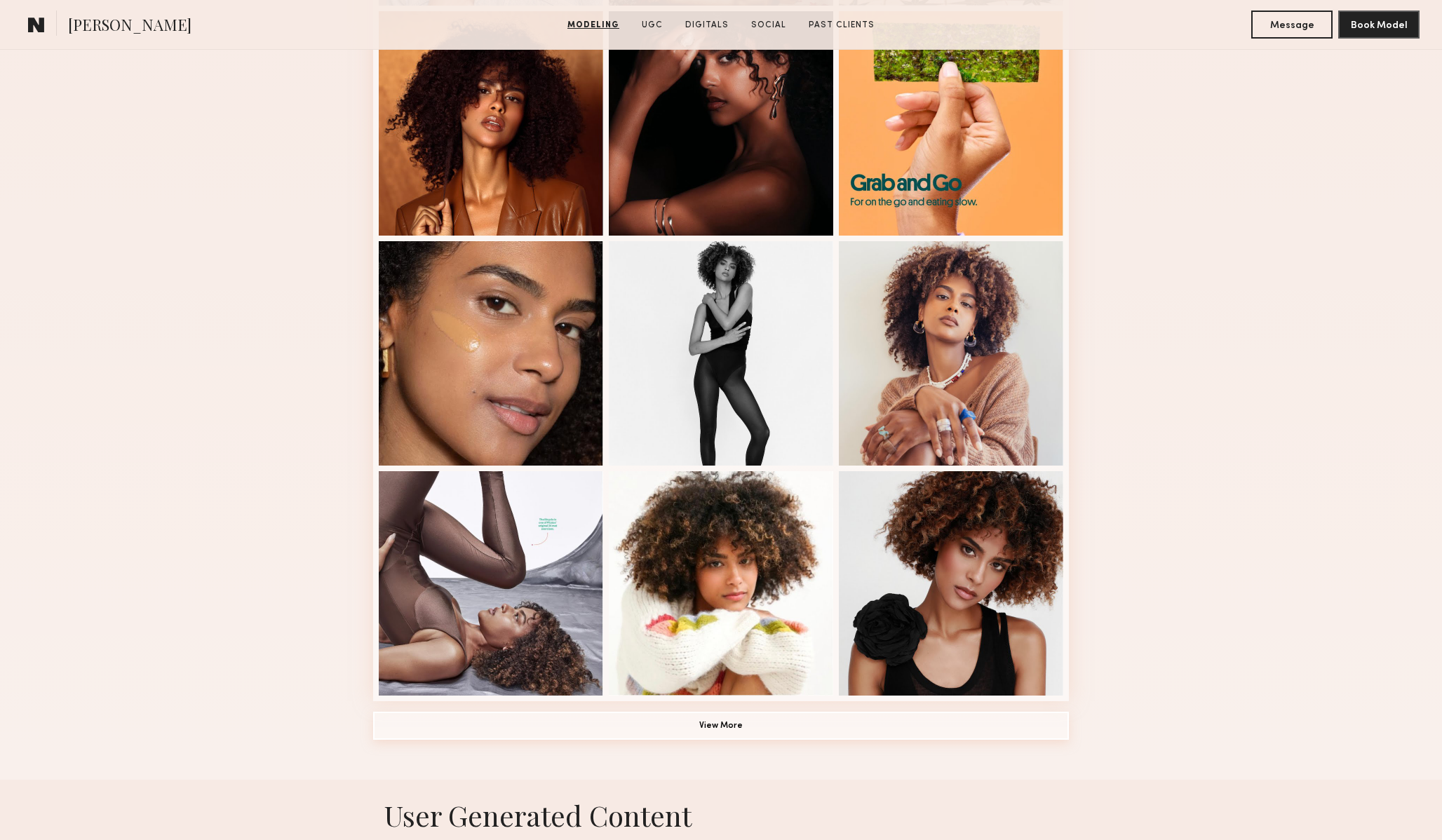
click at [702, 731] on button "View More" at bounding box center [721, 725] width 695 height 28
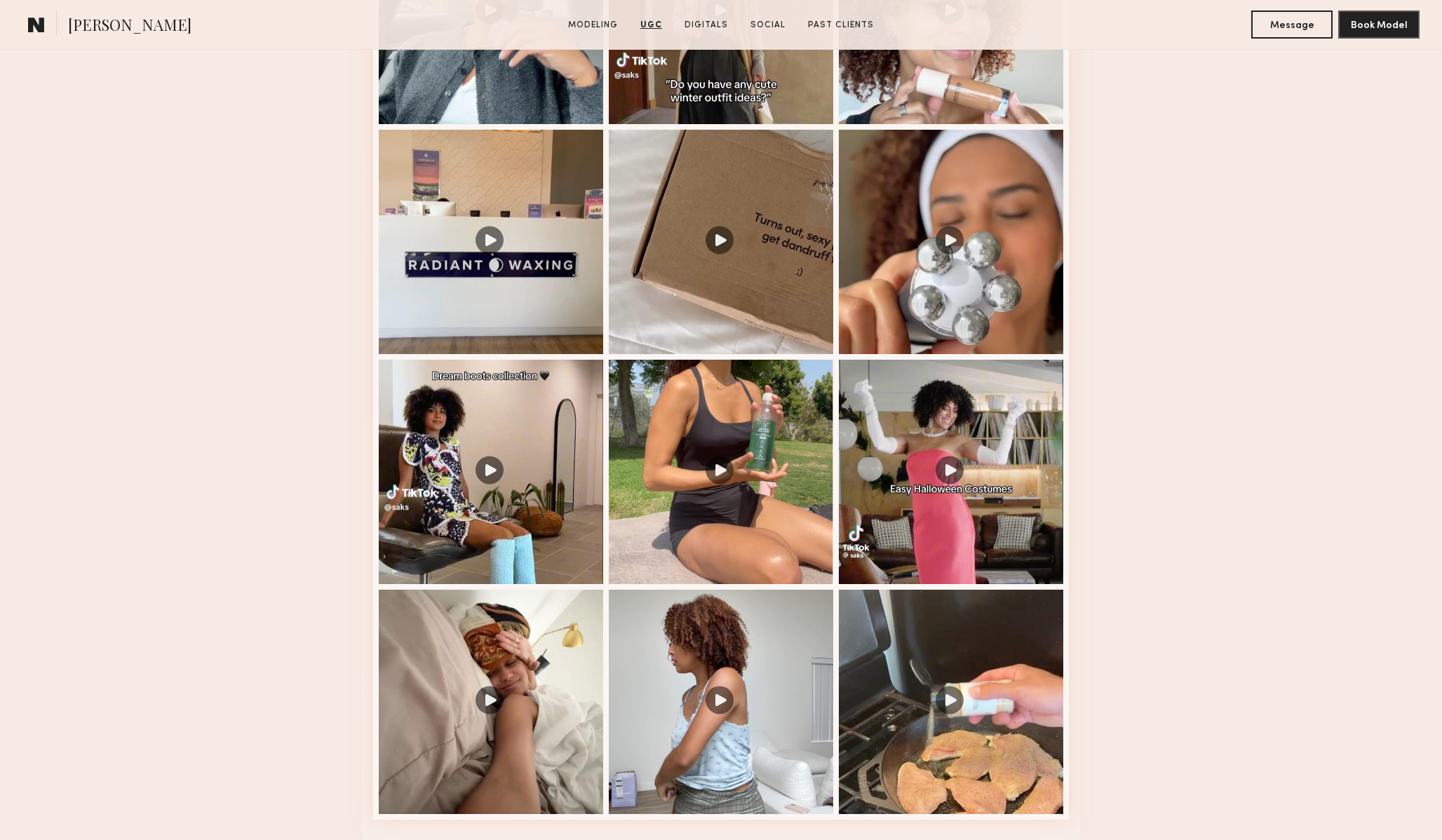
scroll to position [2531, 0]
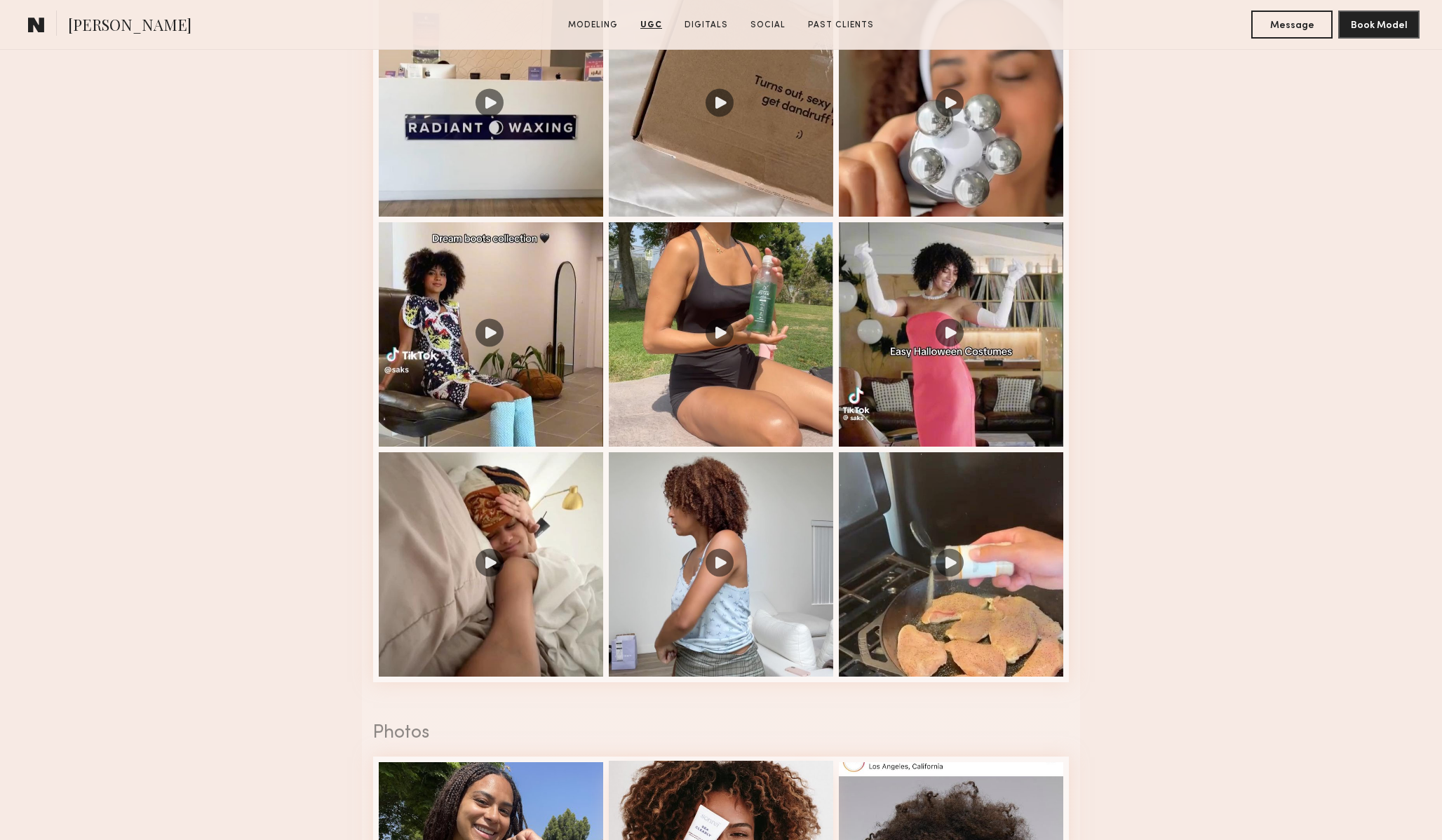
drag, startPoint x: 722, startPoint y: 748, endPoint x: 661, endPoint y: 839, distance: 109.6
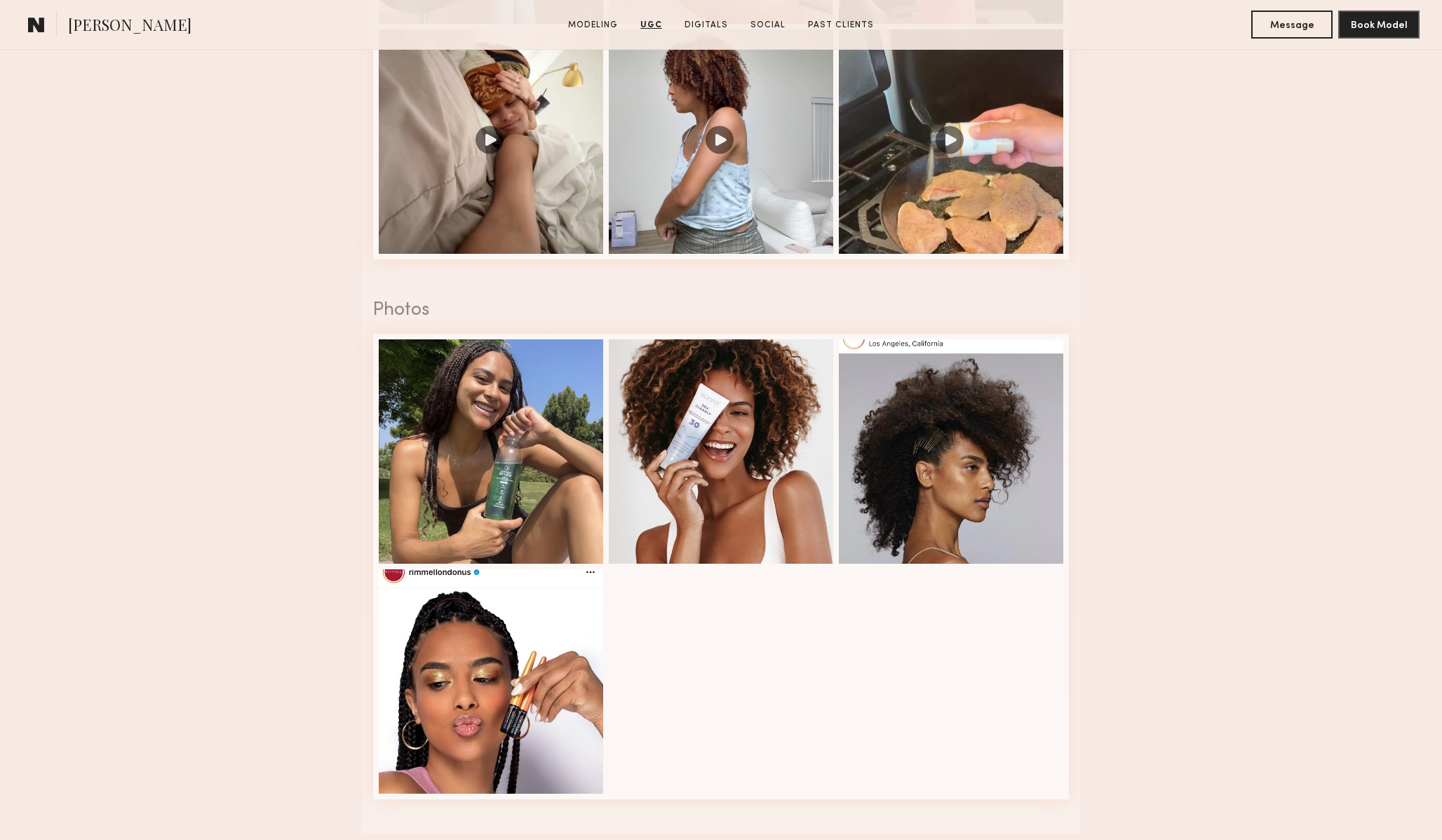
scroll to position [3079, 0]
